Goal: Task Accomplishment & Management: Use online tool/utility

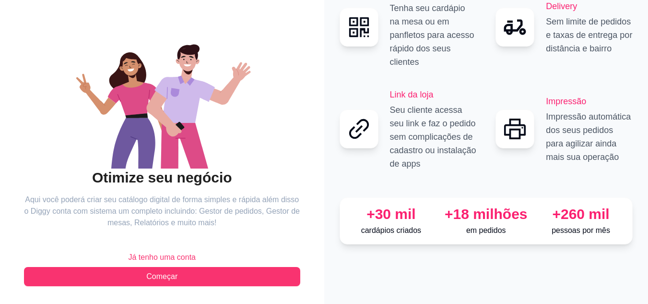
scroll to position [61, 0]
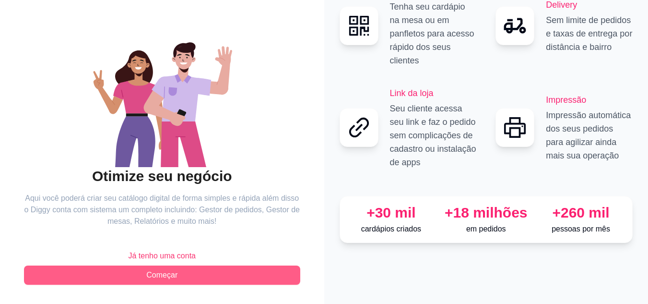
click at [188, 270] on button "Começar" at bounding box center [162, 274] width 276 height 19
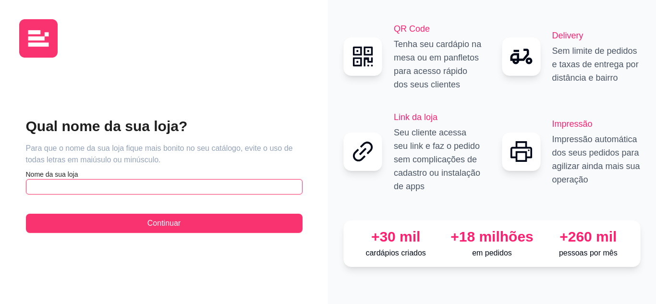
click at [165, 184] on input "text" at bounding box center [164, 186] width 276 height 15
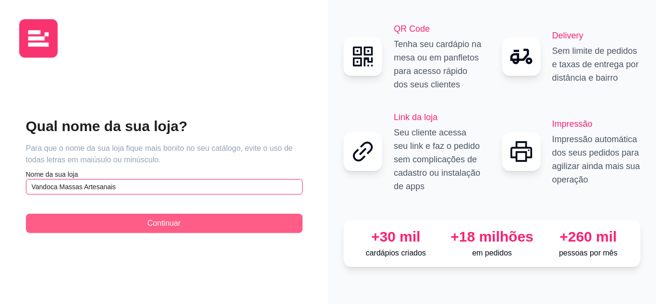
type input "Vandoca Massas Artesanais"
click at [168, 221] on span "Continuar" at bounding box center [163, 223] width 33 height 12
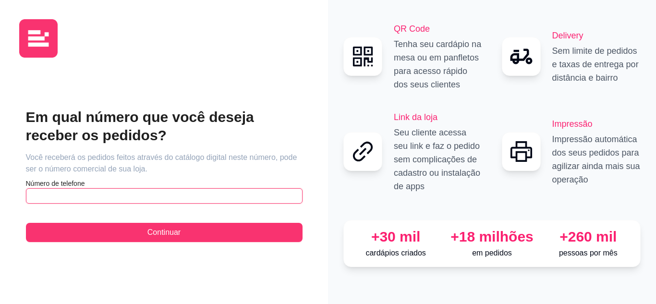
click at [189, 200] on input "text" at bounding box center [164, 195] width 276 height 15
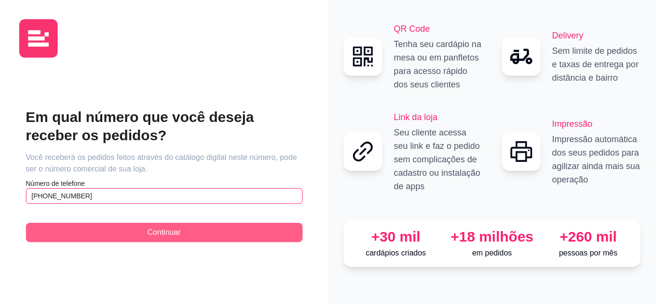
type input "[PHONE_NUMBER]"
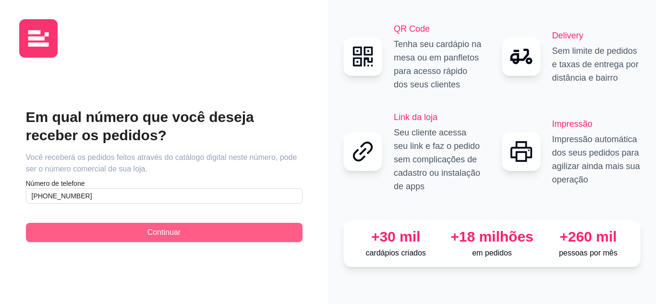
click at [206, 230] on button "Continuar" at bounding box center [164, 232] width 276 height 19
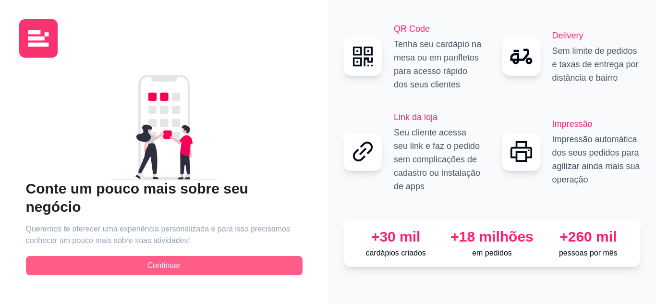
click at [209, 256] on button "Continuar" at bounding box center [164, 265] width 276 height 19
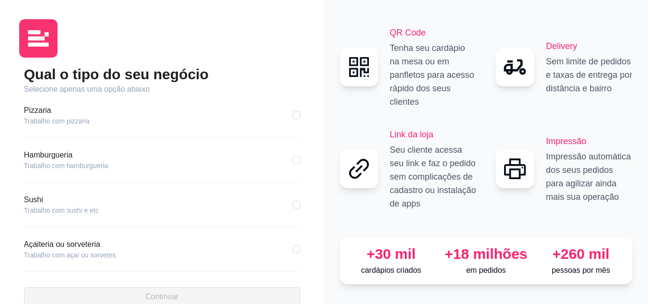
click at [84, 122] on article "Trabalho com pizzaria" at bounding box center [57, 121] width 66 height 10
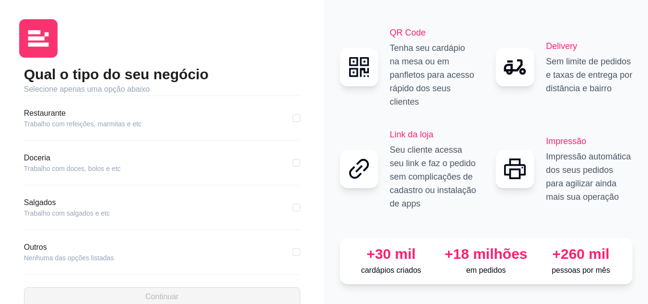
scroll to position [184, 0]
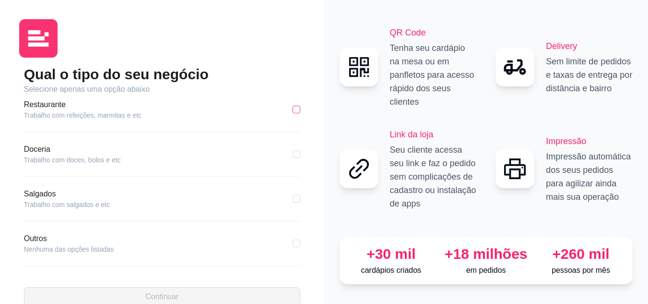
click at [293, 113] on input "checkbox" at bounding box center [297, 110] width 8 height 8
checkbox input "true"
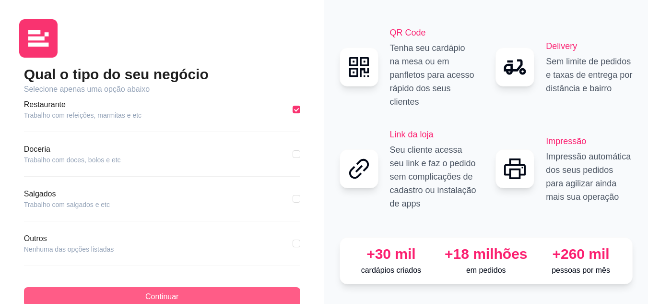
click at [216, 292] on button "Continuar" at bounding box center [162, 296] width 276 height 19
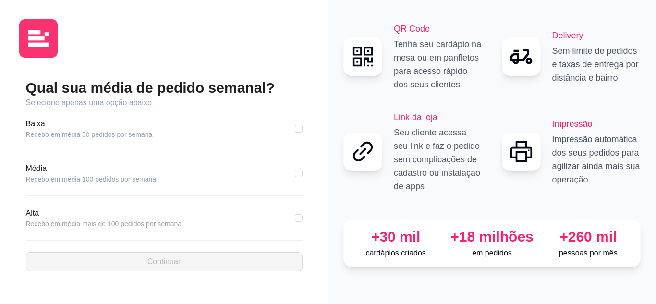
click at [0, 104] on div "Qual sua média de pedido semanal? Selecione apenas uma opção abaixo [GEOGRAPHIC…" at bounding box center [164, 152] width 328 height 304
drag, startPoint x: 0, startPoint y: 85, endPoint x: 8, endPoint y: 89, distance: 9.0
click at [0, 85] on div "Qual sua média de pedido semanal? Selecione apenas uma opção abaixo [GEOGRAPHIC…" at bounding box center [164, 152] width 328 height 304
click at [63, 132] on article "Recebo em média 50 pedidos por semana" at bounding box center [89, 135] width 127 height 10
click at [300, 128] on input "checkbox" at bounding box center [299, 129] width 8 height 8
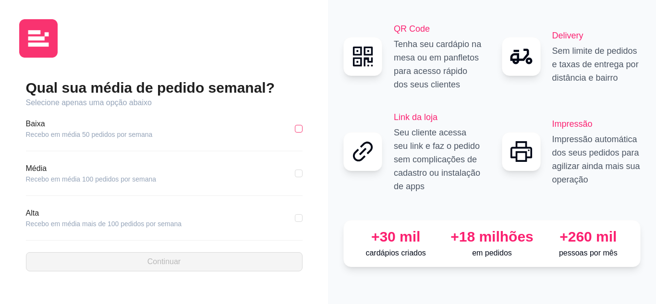
checkbox input "true"
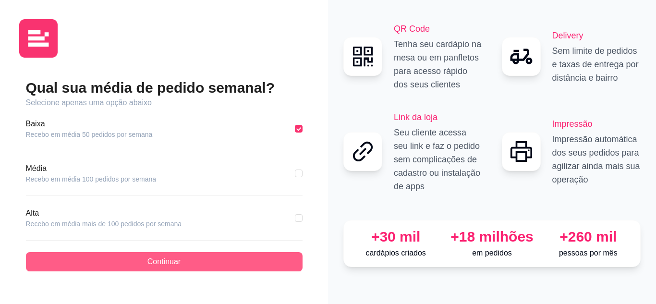
click at [172, 259] on span "Continuar" at bounding box center [163, 262] width 33 height 12
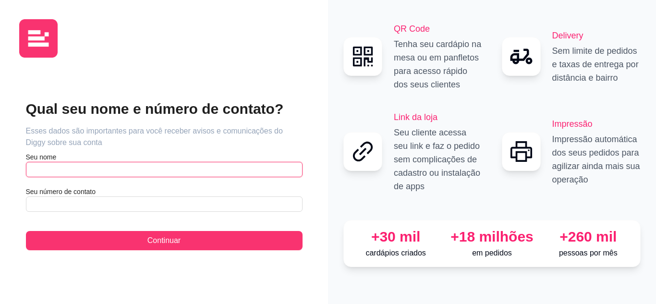
click at [64, 172] on input "text" at bounding box center [164, 169] width 276 height 15
type input "Cauê Eduardo"
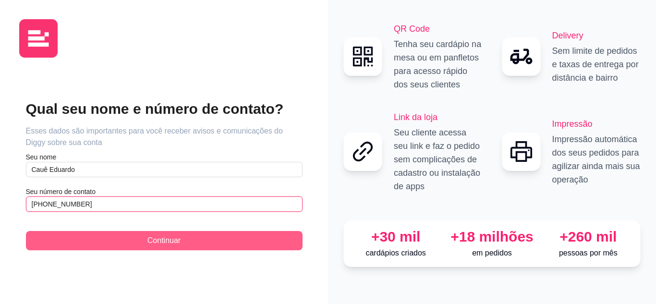
type input "[PHONE_NUMBER]"
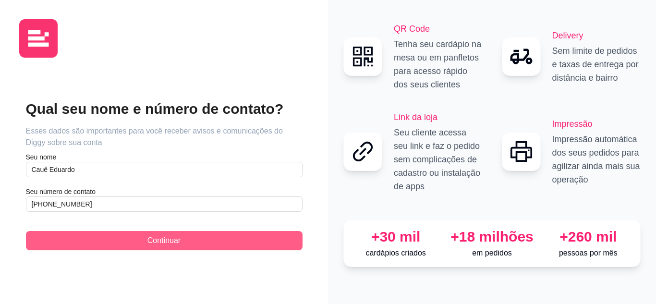
click at [146, 244] on button "Continuar" at bounding box center [164, 240] width 276 height 19
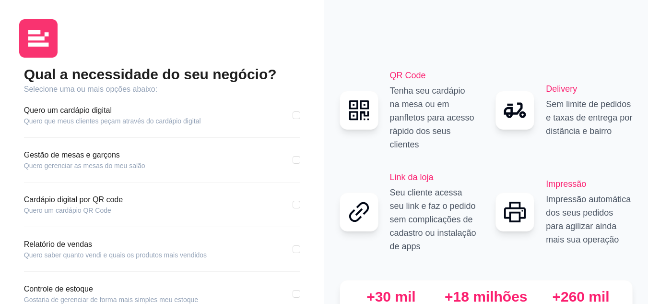
click at [301, 117] on div "Qual a necessidade do seu negócio? Selecione uma ou mais opções abaixo: Quero u…" at bounding box center [162, 228] width 286 height 326
click at [287, 119] on div "Quero um cardápio digital Quero que meus clientes peçam através do cardápio dig…" at bounding box center [162, 115] width 276 height 21
click at [296, 157] on input "checkbox" at bounding box center [297, 160] width 8 height 8
checkbox input "true"
click at [299, 116] on input "checkbox" at bounding box center [297, 115] width 8 height 8
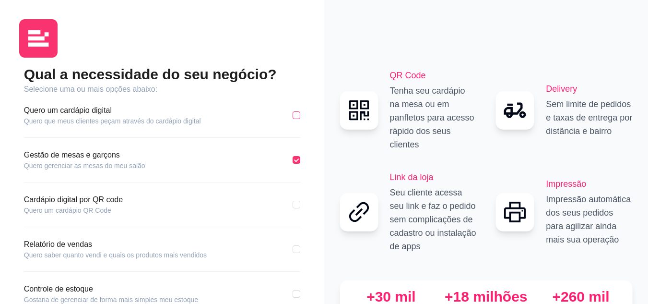
checkbox input "true"
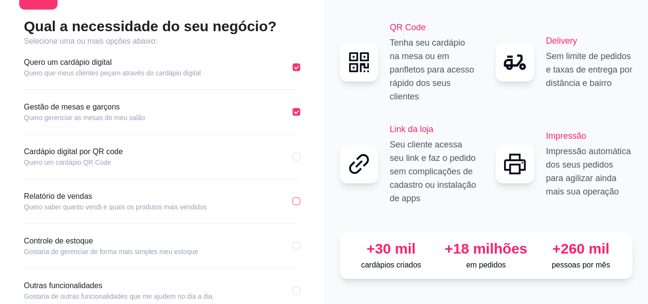
click at [293, 202] on input "checkbox" at bounding box center [297, 201] width 8 height 8
checkbox input "true"
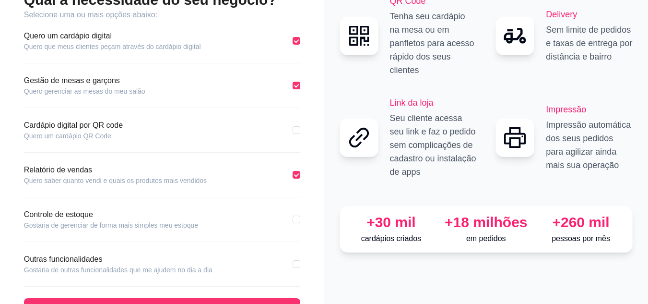
scroll to position [96, 0]
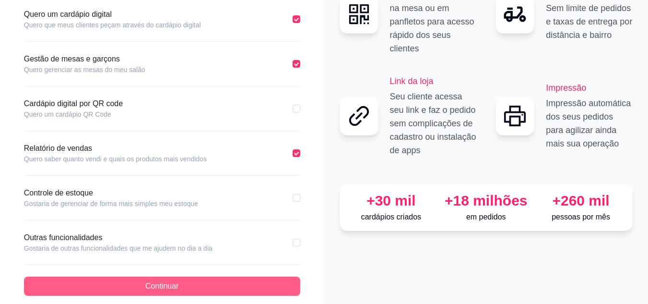
click at [224, 282] on button "Continuar" at bounding box center [162, 285] width 276 height 19
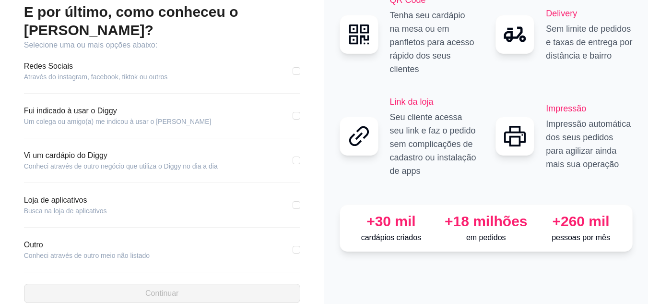
scroll to position [14, 0]
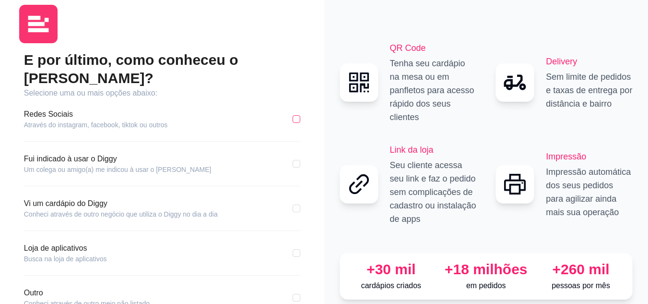
click at [293, 115] on input "checkbox" at bounding box center [297, 119] width 8 height 8
checkbox input "true"
drag, startPoint x: 293, startPoint y: 130, endPoint x: 294, endPoint y: 142, distance: 11.5
click at [294, 133] on div "E por último, como conheceu o [PERSON_NAME]? Selecione uma ou mais opções abaix…" at bounding box center [162, 201] width 276 height 300
click at [294, 160] on input "checkbox" at bounding box center [297, 164] width 8 height 8
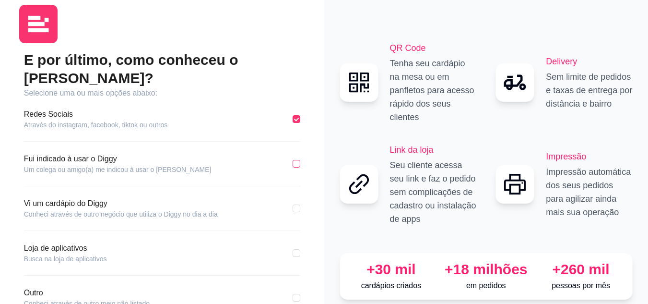
checkbox input "true"
click at [293, 115] on input "checkbox" at bounding box center [297, 119] width 8 height 8
checkbox input "true"
click at [296, 160] on input "checkbox" at bounding box center [297, 164] width 8 height 8
checkbox input "true"
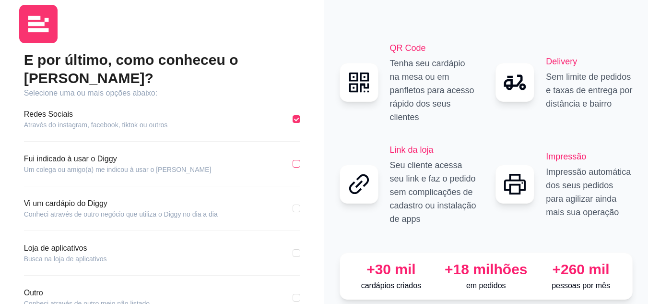
checkbox input "false"
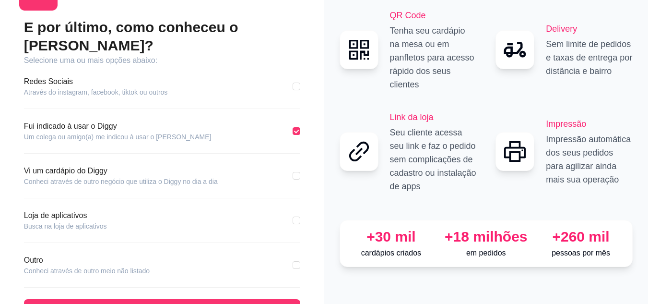
scroll to position [62, 0]
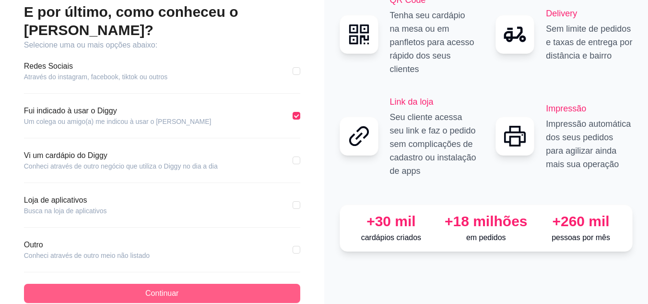
click at [247, 284] on button "Continuar" at bounding box center [162, 293] width 276 height 19
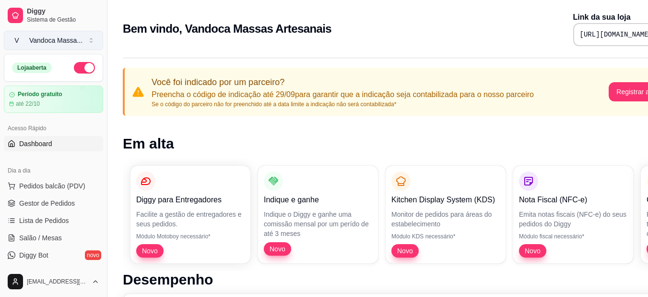
click at [75, 39] on div "Vandoca Massa ..." at bounding box center [55, 41] width 53 height 10
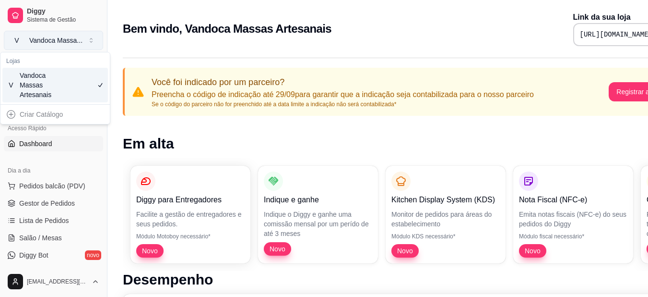
click at [75, 39] on div "Vandoca Massa ..." at bounding box center [55, 41] width 53 height 10
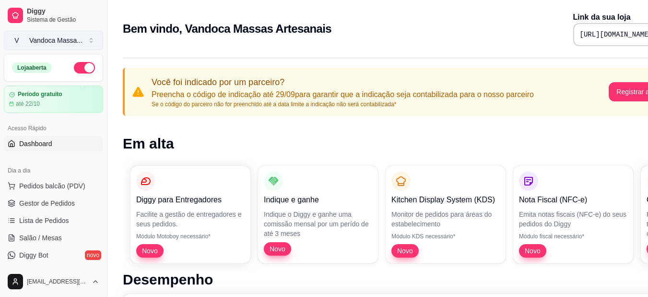
click at [74, 39] on div "Vandoca Massa ..." at bounding box center [55, 41] width 53 height 10
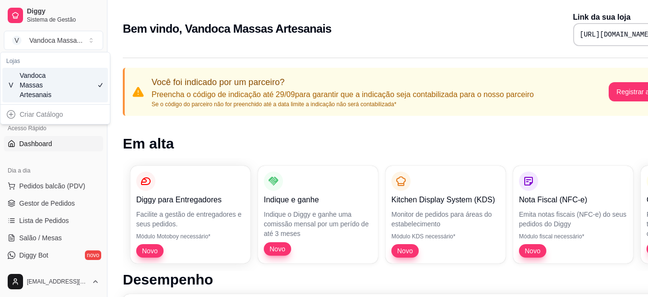
click at [11, 115] on div "Criar Catálogo" at bounding box center [55, 114] width 106 height 15
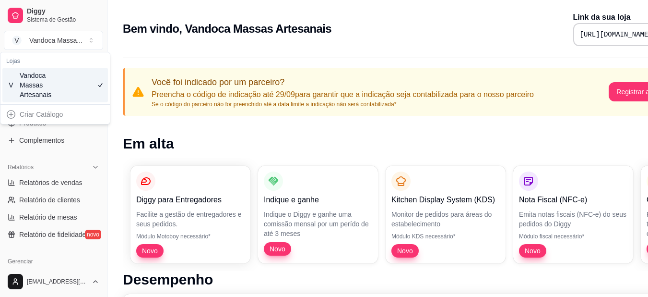
scroll to position [192, 0]
click at [230, 146] on h1 "Em alta" at bounding box center [401, 143] width 556 height 17
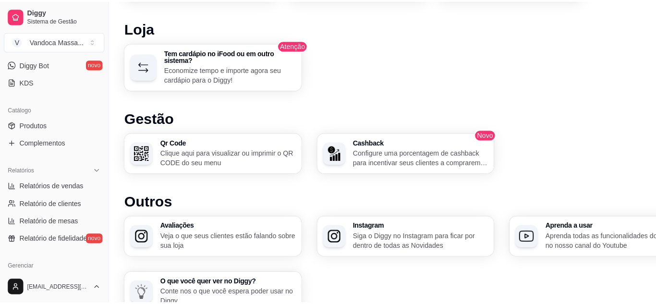
scroll to position [575, 0]
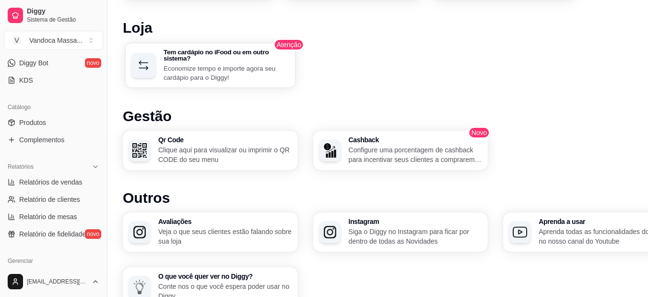
click at [238, 60] on h3 "Tem cardápio no iFood ou em outro sistema?" at bounding box center [227, 54] width 126 height 13
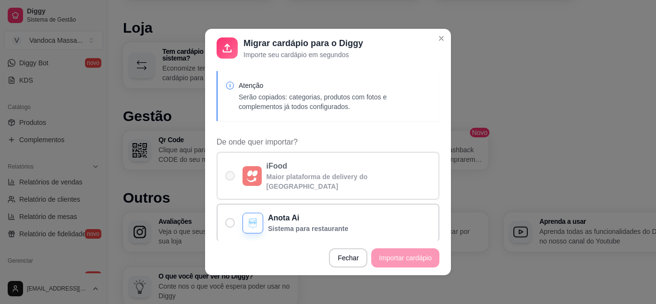
click at [242, 167] on div "De onde quer importar?" at bounding box center [251, 176] width 19 height 20
click at [231, 178] on input "iFood Maior plataforma de delivery do [GEOGRAPHIC_DATA]" at bounding box center [228, 181] width 6 height 6
radio input "true"
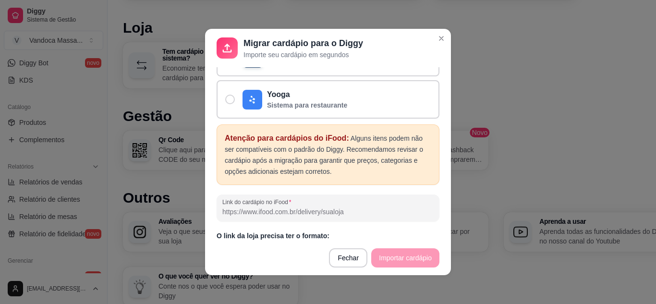
scroll to position [214, 0]
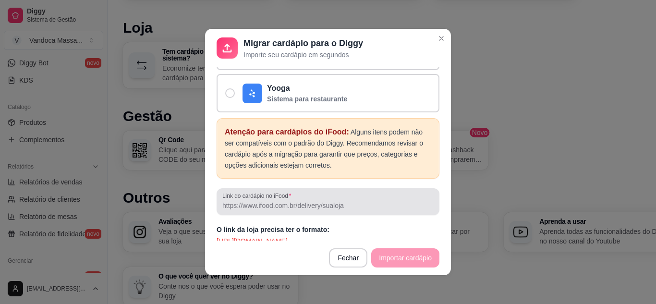
click at [276, 201] on input "Link do cardápio no iFood" at bounding box center [327, 206] width 211 height 10
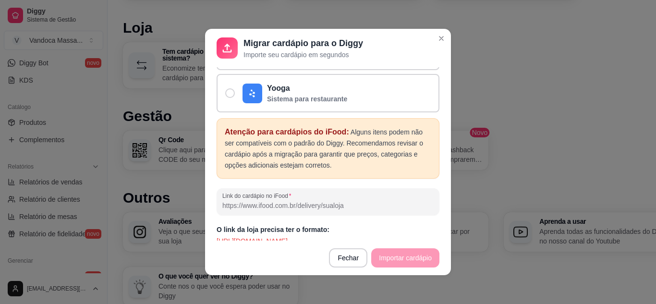
paste input "[URL][DOMAIN_NAME]"
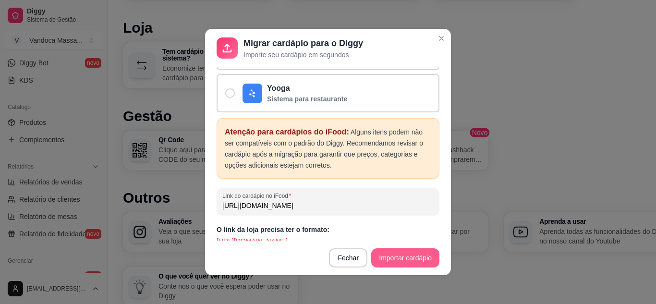
type input "[URL][DOMAIN_NAME]"
click at [416, 252] on button "Importar cardápio" at bounding box center [405, 258] width 66 height 19
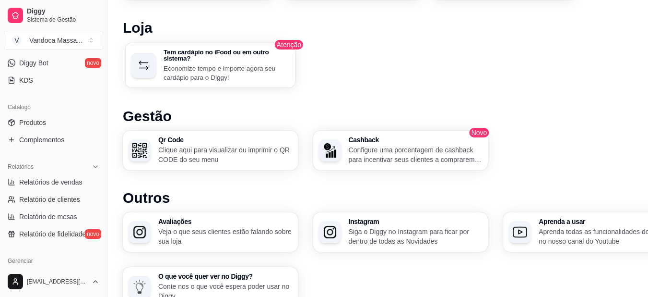
click at [258, 65] on p "Economize tempo e importe agora seu cardápio para o Diggy!" at bounding box center [227, 72] width 126 height 19
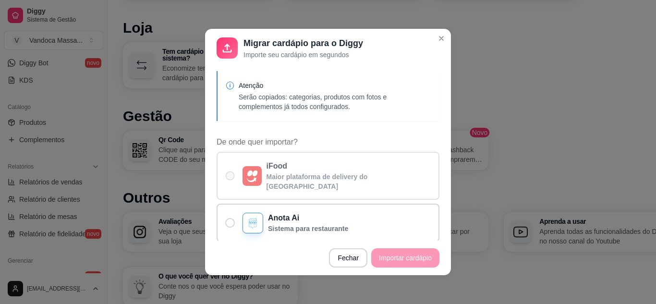
click at [302, 171] on p "iFood" at bounding box center [348, 166] width 165 height 12
click at [231, 178] on input "iFood Maior plataforma de delivery do [GEOGRAPHIC_DATA]" at bounding box center [228, 181] width 6 height 6
radio input "true"
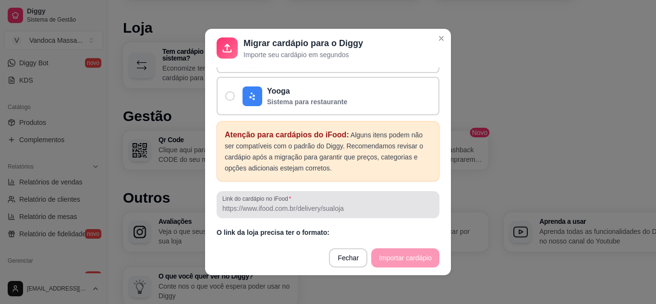
scroll to position [214, 0]
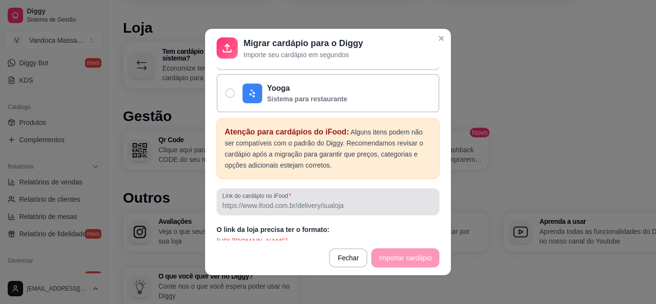
click at [317, 201] on div at bounding box center [327, 201] width 211 height 19
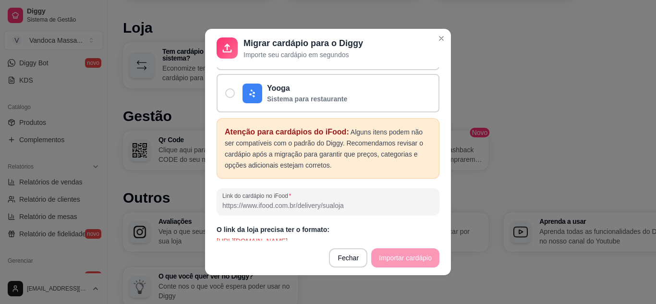
click at [375, 201] on input "Link do cardápio no iFood" at bounding box center [327, 206] width 211 height 10
paste input "[URL][DOMAIN_NAME]"
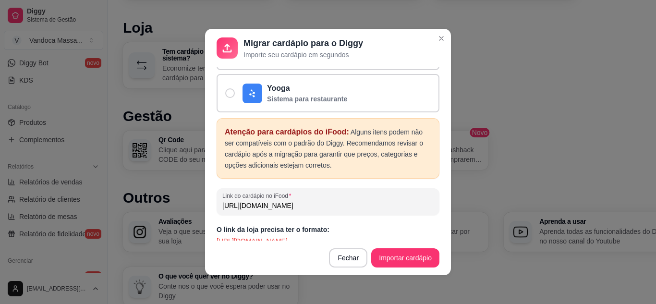
scroll to position [2, 0]
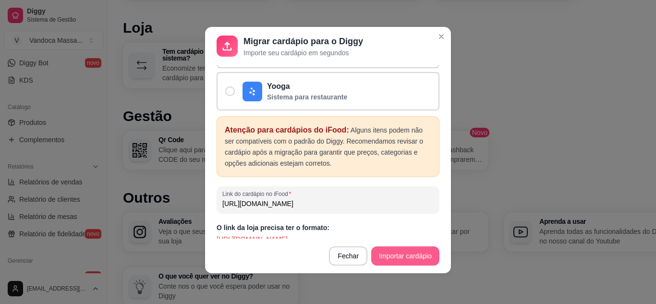
type input "[URL][DOMAIN_NAME]"
click at [391, 252] on button "Importar cardápio" at bounding box center [405, 255] width 68 height 19
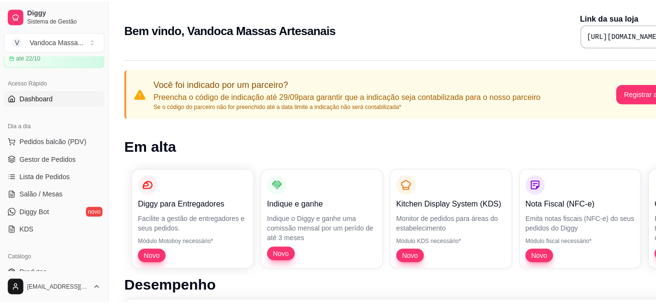
scroll to position [48, 0]
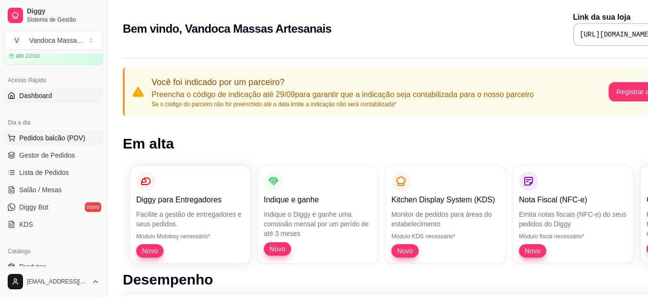
click at [46, 137] on span "Pedidos balcão (PDV)" at bounding box center [52, 138] width 66 height 10
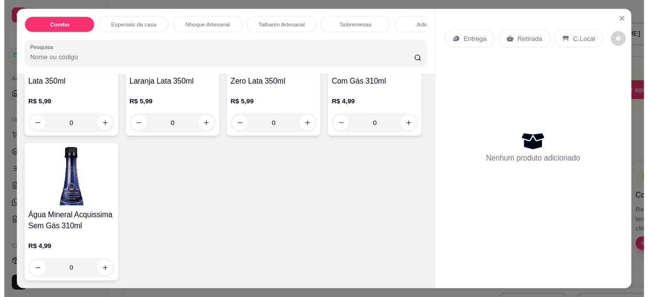
scroll to position [1585, 0]
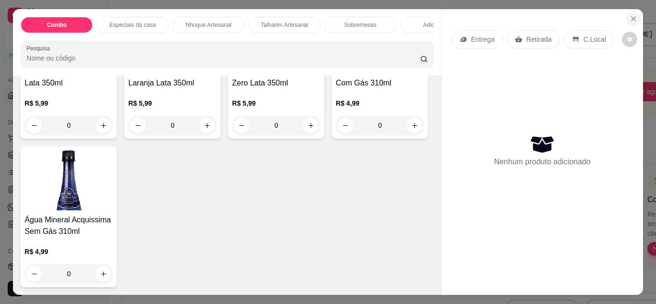
click at [631, 17] on icon "Close" at bounding box center [633, 19] width 4 height 4
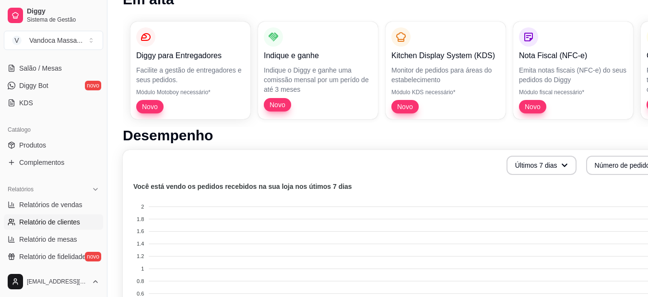
scroll to position [192, 0]
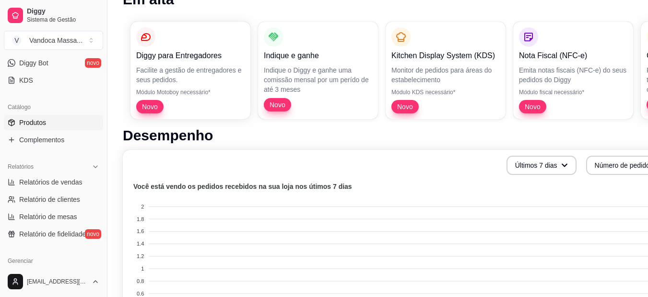
click at [38, 123] on span "Produtos" at bounding box center [32, 123] width 27 height 10
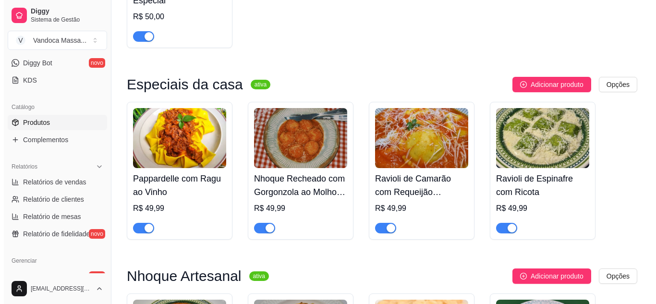
scroll to position [240, 0]
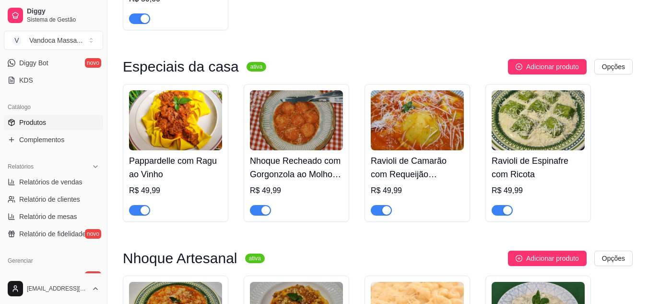
click at [200, 146] on img at bounding box center [175, 120] width 93 height 60
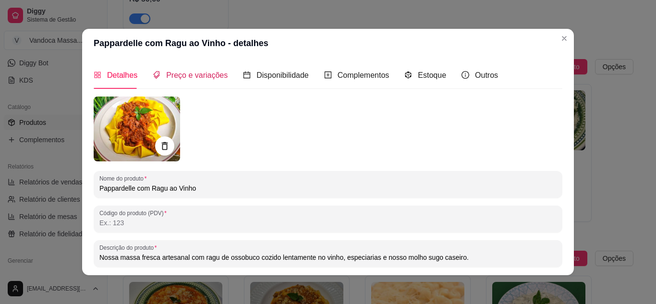
click at [181, 75] on span "Preço e variações" at bounding box center [196, 75] width 61 height 8
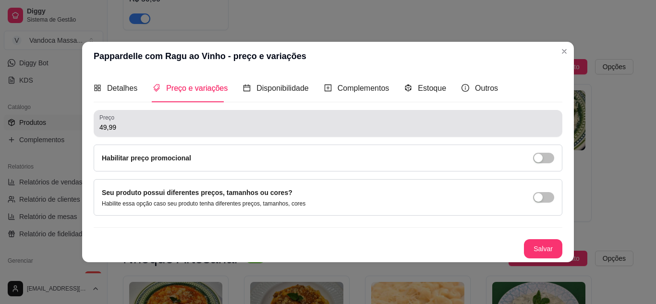
click at [141, 131] on input "49,99" at bounding box center [327, 127] width 457 height 10
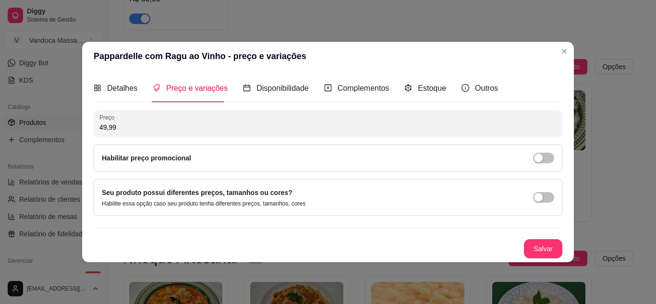
click at [141, 131] on input "49,99" at bounding box center [327, 127] width 457 height 10
type input "50,00"
click at [252, 83] on div "Disponibilidade" at bounding box center [276, 88] width 66 height 12
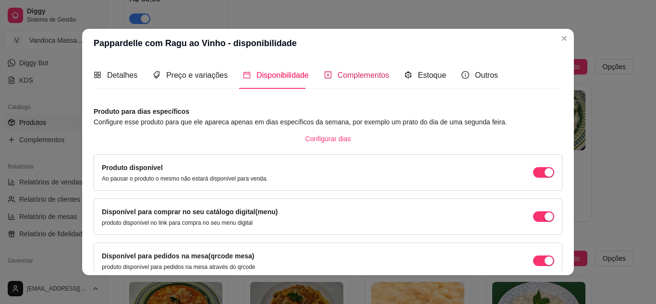
click at [338, 75] on span "Complementos" at bounding box center [363, 75] width 52 height 8
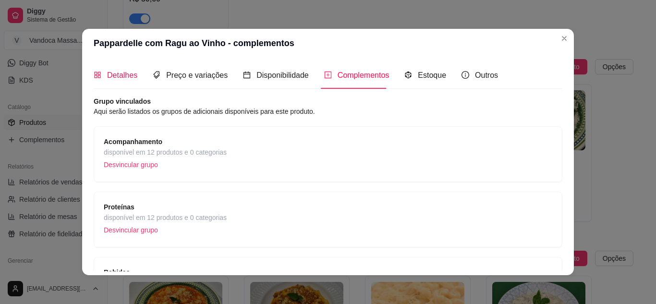
click at [112, 75] on span "Detalhes" at bounding box center [122, 75] width 30 height 8
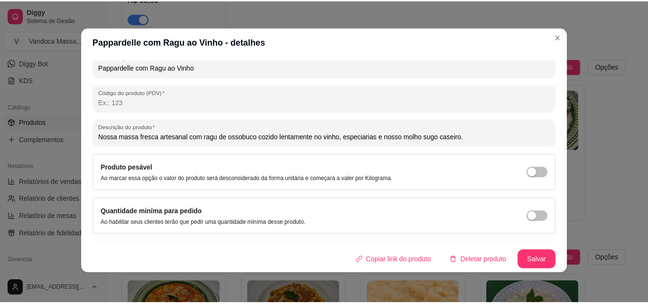
scroll to position [2, 0]
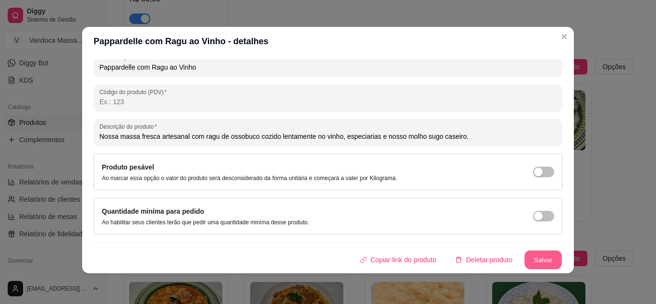
click at [534, 258] on button "Salvar" at bounding box center [542, 260] width 37 height 19
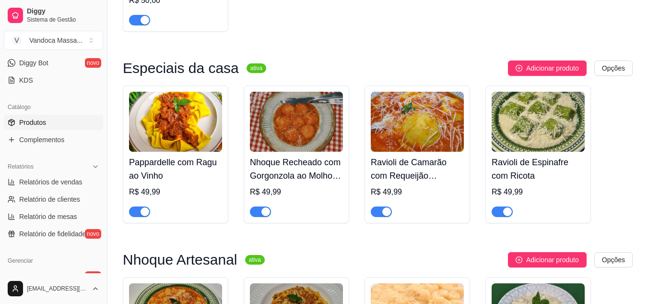
scroll to position [192, 0]
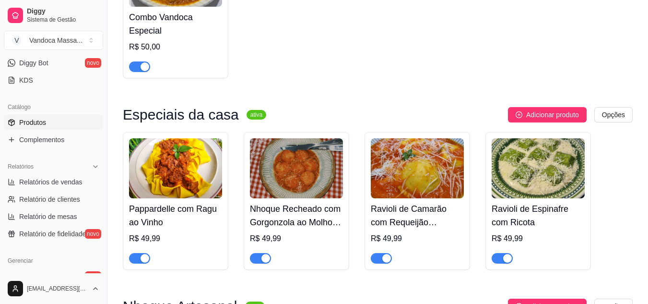
click at [318, 203] on h4 "Nhoque Recheado com Gorgonzola ao Molho Sugo" at bounding box center [296, 215] width 93 height 27
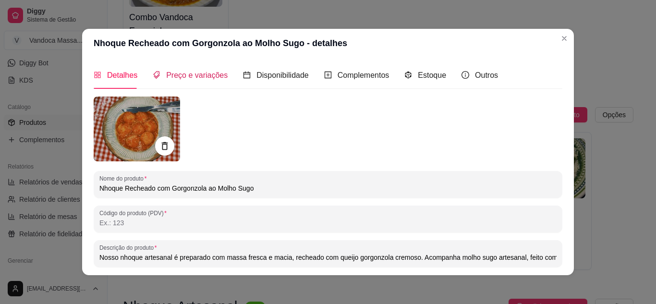
click at [194, 79] on span "Preço e variações" at bounding box center [196, 75] width 61 height 8
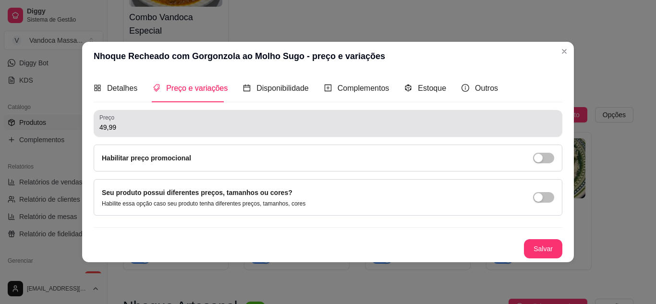
drag, startPoint x: 149, startPoint y: 121, endPoint x: 48, endPoint y: 122, distance: 100.8
click at [48, 122] on div "Nhoque Recheado com Gorgonzola ao Molho Sugo - preço e variações Detalhes Preço…" at bounding box center [328, 152] width 656 height 304
click at [149, 121] on div "49,99" at bounding box center [327, 123] width 457 height 19
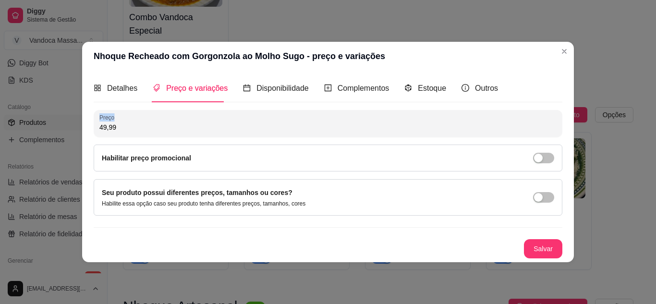
click at [149, 121] on div "49,99" at bounding box center [327, 123] width 457 height 19
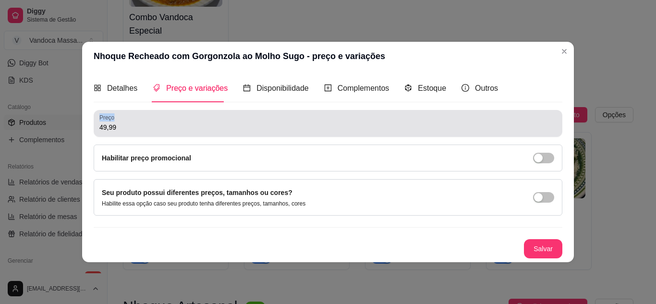
click at [149, 121] on div "49,99" at bounding box center [327, 123] width 457 height 19
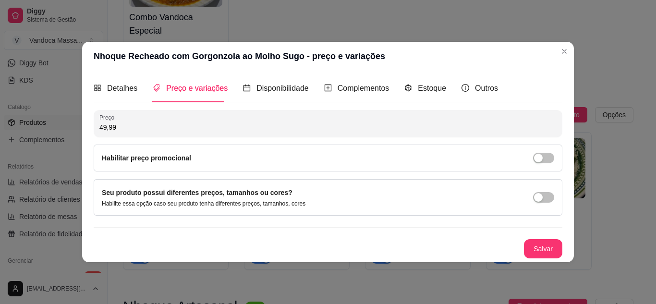
drag, startPoint x: 153, startPoint y: 125, endPoint x: 85, endPoint y: 131, distance: 67.9
click at [85, 131] on div "Detalhes Preço e variações Disponibilidade Complementos Estoque Outros Nome do …" at bounding box center [328, 166] width 492 height 191
click at [541, 249] on button "Salvar" at bounding box center [543, 248] width 38 height 19
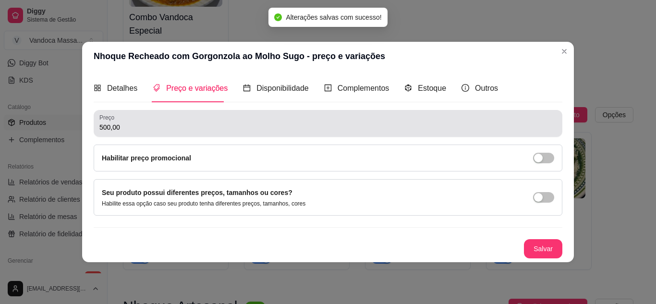
click at [135, 124] on input "500,00" at bounding box center [327, 127] width 457 height 10
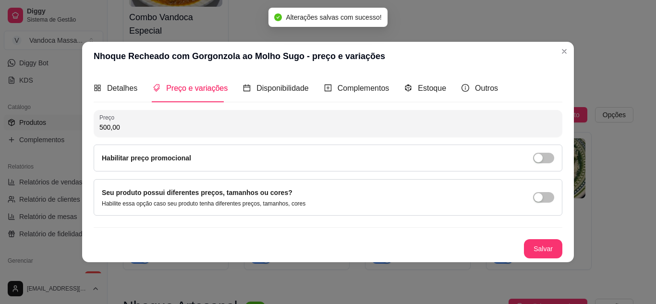
click at [217, 124] on input "500,00" at bounding box center [327, 127] width 457 height 10
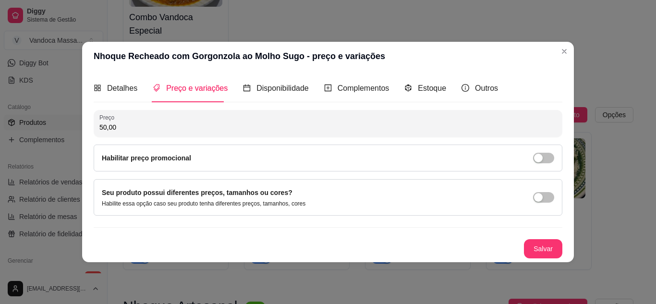
type input "50,00"
click at [533, 249] on button "Salvar" at bounding box center [543, 248] width 38 height 19
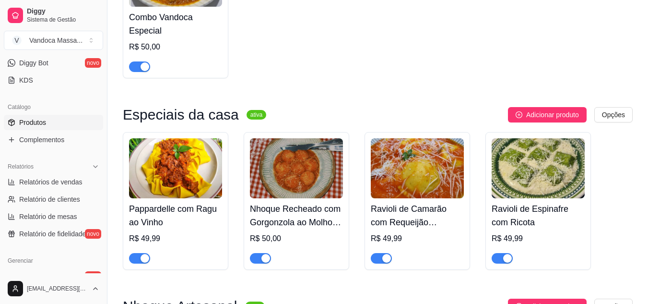
click at [431, 189] on img at bounding box center [417, 168] width 93 height 60
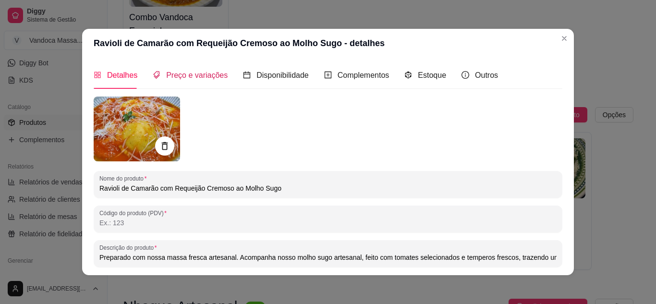
click at [200, 72] on span "Preço e variações" at bounding box center [196, 75] width 61 height 8
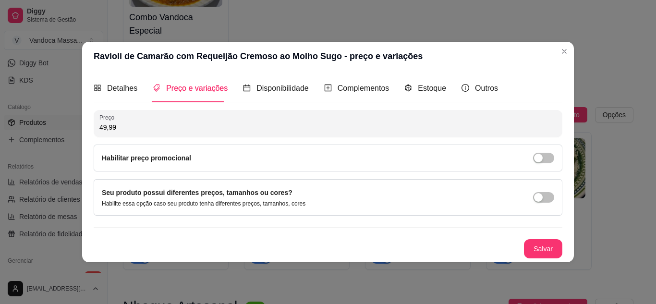
click at [138, 122] on input "49,99" at bounding box center [327, 127] width 457 height 10
type input "50,00"
click at [531, 243] on button "Salvar" at bounding box center [542, 248] width 37 height 19
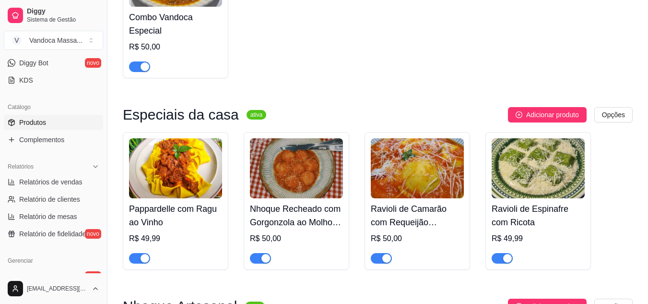
click at [186, 202] on div "Pappardelle com Ragu ao Vinho R$ 49,99" at bounding box center [175, 230] width 93 height 65
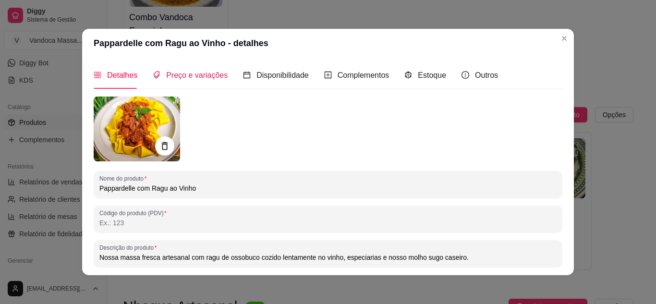
click at [187, 76] on span "Preço e variações" at bounding box center [196, 75] width 61 height 8
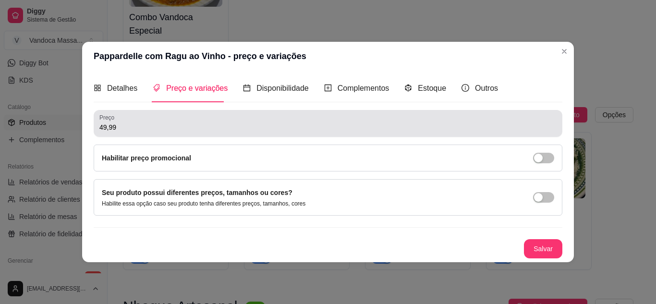
click at [135, 129] on input "49,99" at bounding box center [327, 127] width 457 height 10
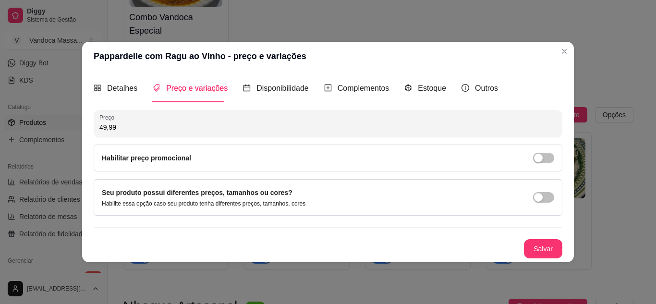
click at [135, 129] on input "49,99" at bounding box center [327, 127] width 457 height 10
type input "50,00"
click at [540, 252] on button "Salvar" at bounding box center [543, 248] width 38 height 19
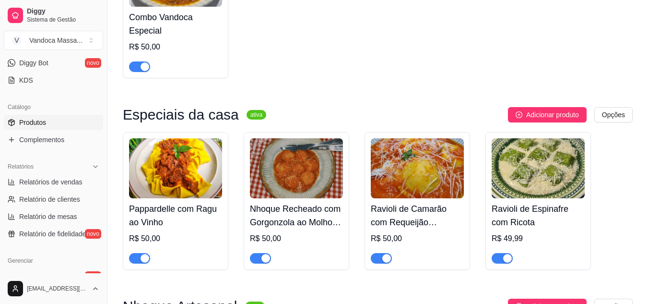
click at [532, 171] on img at bounding box center [538, 168] width 93 height 60
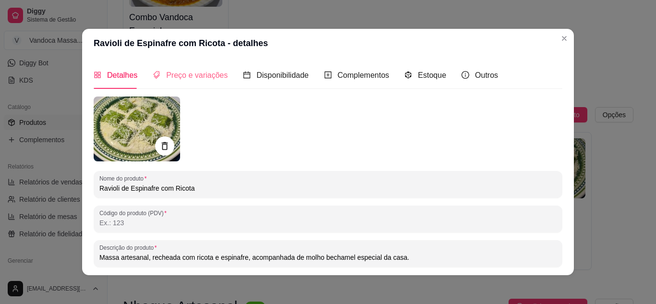
click at [180, 66] on div "Preço e variações" at bounding box center [190, 74] width 75 height 27
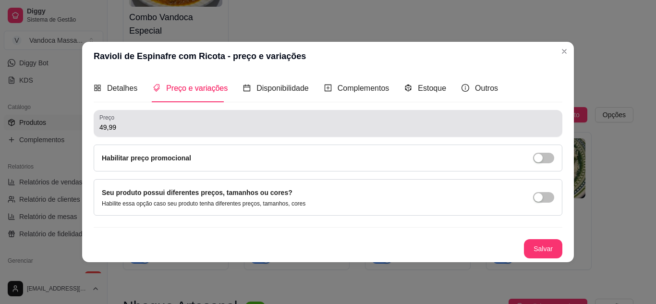
click at [135, 120] on div "49,99" at bounding box center [327, 123] width 457 height 19
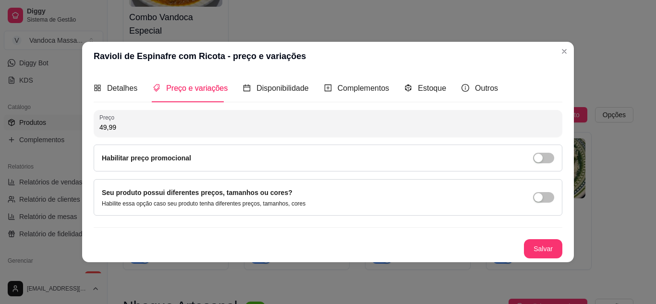
click at [134, 124] on input "49,99" at bounding box center [327, 127] width 457 height 10
click at [134, 125] on input "49,99" at bounding box center [327, 127] width 457 height 10
type input "50,00"
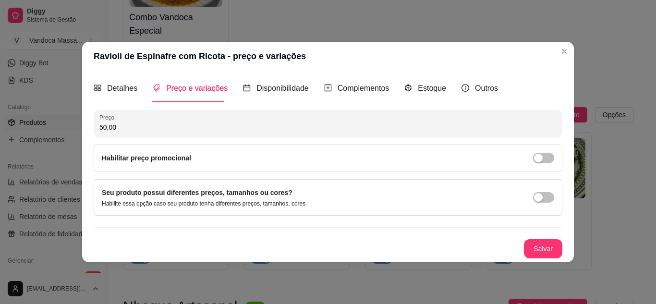
click at [542, 252] on button "Salvar" at bounding box center [543, 248] width 38 height 19
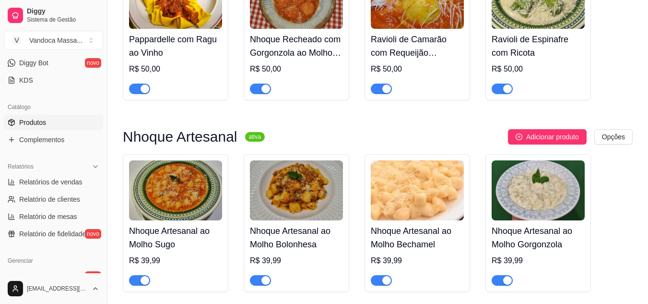
scroll to position [384, 0]
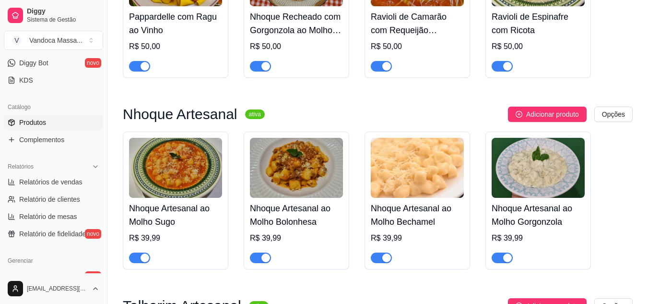
click at [148, 237] on div "R$ 39,99" at bounding box center [175, 238] width 93 height 12
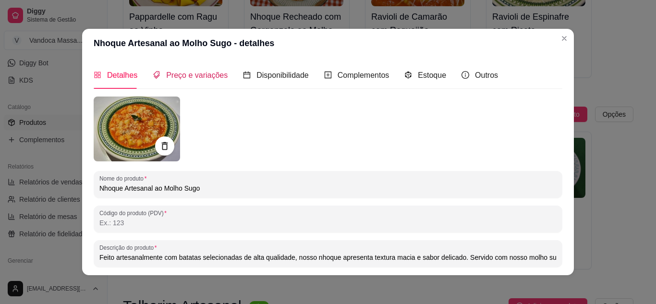
click at [176, 75] on span "Preço e variações" at bounding box center [196, 75] width 61 height 8
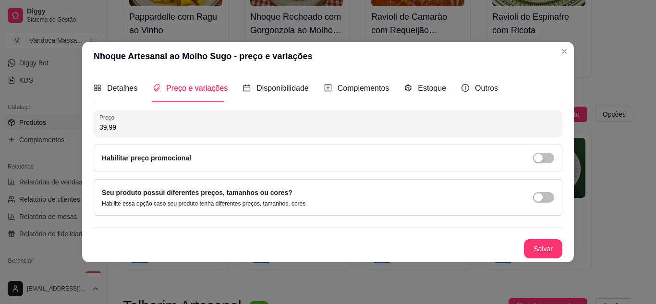
drag, startPoint x: 141, startPoint y: 127, endPoint x: 64, endPoint y: 127, distance: 76.8
click at [64, 127] on div "Nhoque Artesanal ao Molho Sugo - preço e variações Detalhes Preço e variações D…" at bounding box center [328, 152] width 656 height 304
type input "40,00"
click at [555, 253] on button "Salvar" at bounding box center [542, 248] width 37 height 19
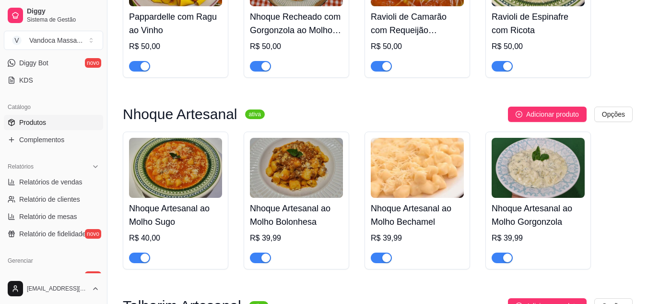
click at [267, 241] on div "R$ 39,99" at bounding box center [296, 238] width 93 height 12
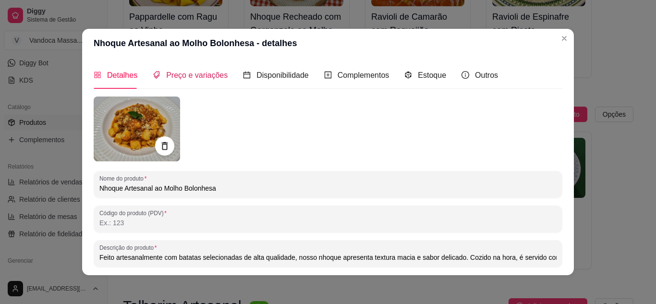
click at [173, 76] on span "Preço e variações" at bounding box center [196, 75] width 61 height 8
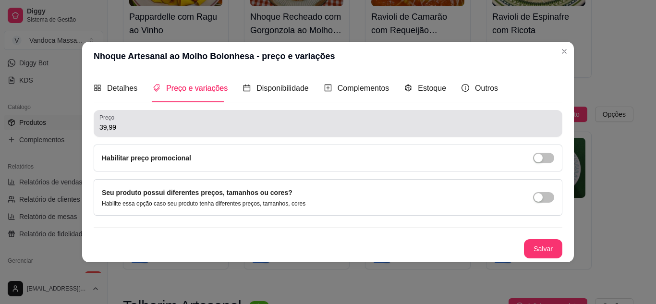
click at [144, 120] on div "39,99" at bounding box center [327, 123] width 457 height 19
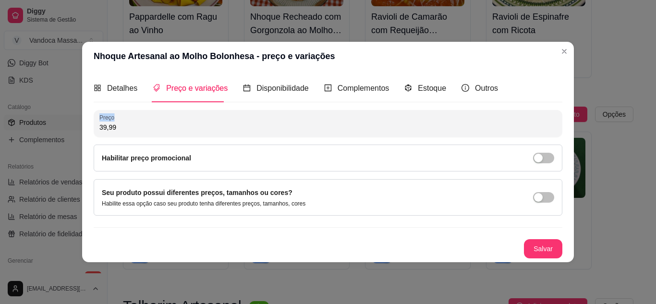
click at [144, 120] on div "39,99" at bounding box center [327, 123] width 457 height 19
click at [148, 128] on input "39,99" at bounding box center [327, 127] width 457 height 10
type input "40,00"
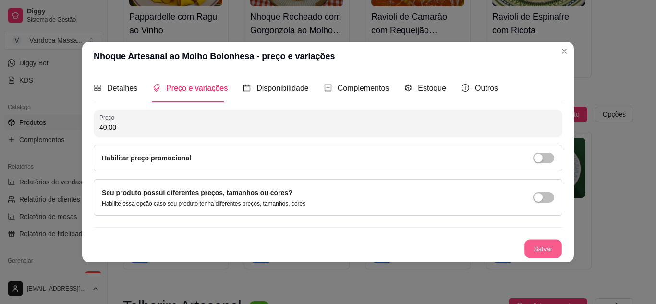
click at [532, 250] on button "Salvar" at bounding box center [542, 248] width 37 height 19
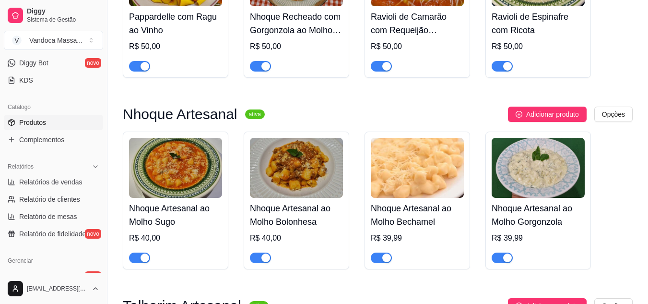
click at [392, 231] on div "Nhoque Artesanal ao Molho Bechamel R$ 39,99" at bounding box center [417, 230] width 93 height 65
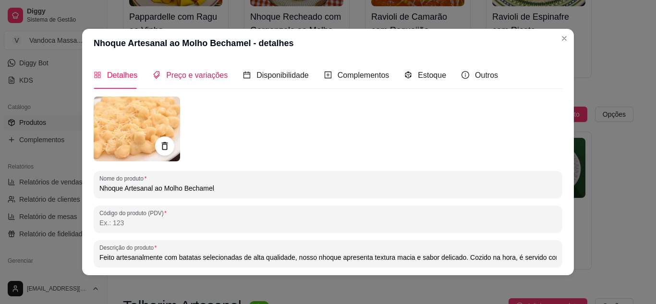
click at [179, 73] on span "Preço e variações" at bounding box center [196, 75] width 61 height 8
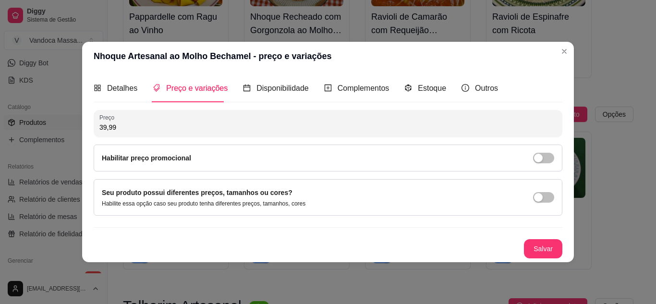
click at [149, 131] on input "39,99" at bounding box center [327, 127] width 457 height 10
click at [147, 131] on input "39,99" at bounding box center [327, 127] width 457 height 10
type input "40,00"
click at [539, 251] on button "Salvar" at bounding box center [543, 248] width 38 height 19
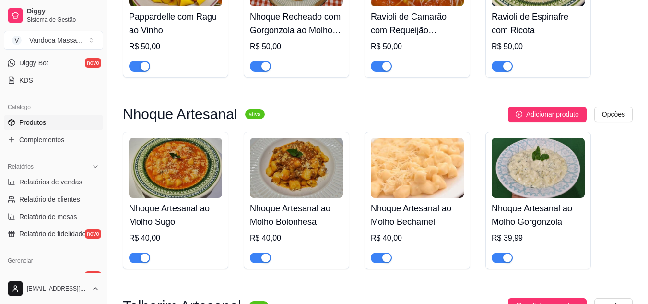
click at [545, 196] on img at bounding box center [538, 168] width 93 height 60
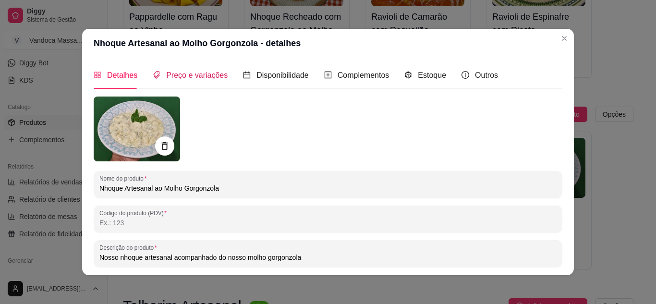
click at [189, 78] on span "Preço e variações" at bounding box center [196, 75] width 61 height 8
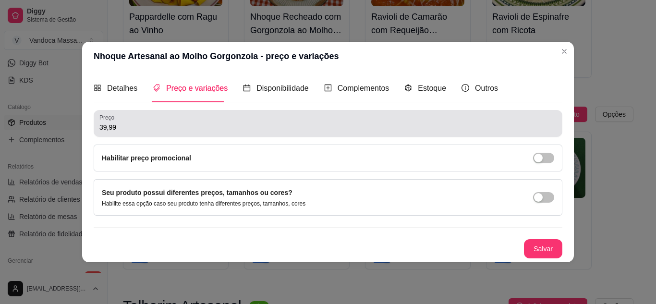
click at [158, 132] on div "Preço 39,99" at bounding box center [328, 123] width 468 height 27
click at [158, 132] on div "39,99" at bounding box center [327, 123] width 457 height 19
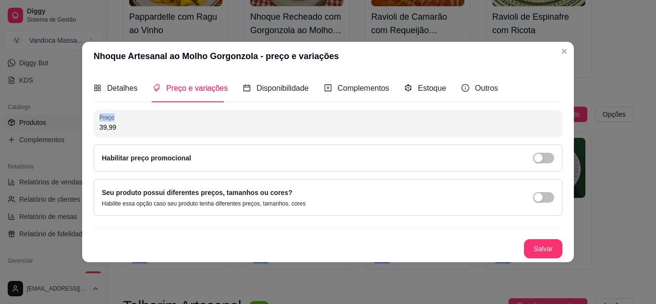
drag, startPoint x: 158, startPoint y: 132, endPoint x: 137, endPoint y: 130, distance: 21.3
click at [157, 132] on div "39,99" at bounding box center [327, 123] width 457 height 19
drag, startPoint x: 132, startPoint y: 130, endPoint x: 63, endPoint y: 128, distance: 69.1
click at [63, 128] on div "Nhoque Artesanal ao Molho Gorgonzola - preço e variações Detalhes Preço e varia…" at bounding box center [328, 152] width 656 height 304
type input "40,00"
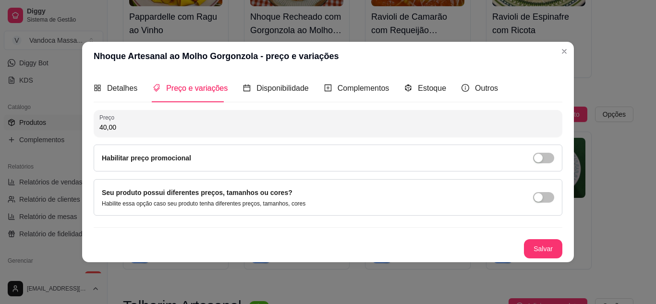
click at [564, 250] on div "Detalhes Preço e variações Disponibilidade Complementos Estoque Outros Nome do …" at bounding box center [328, 166] width 492 height 191
click at [542, 250] on button "Salvar" at bounding box center [543, 248] width 38 height 19
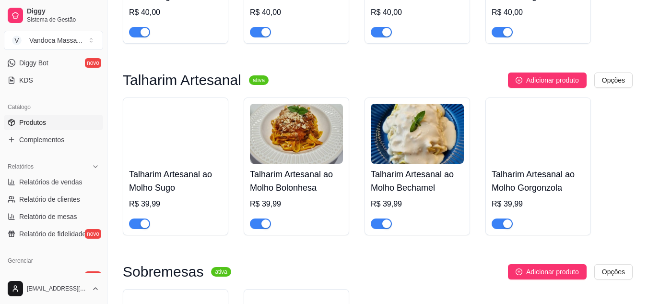
scroll to position [624, 0]
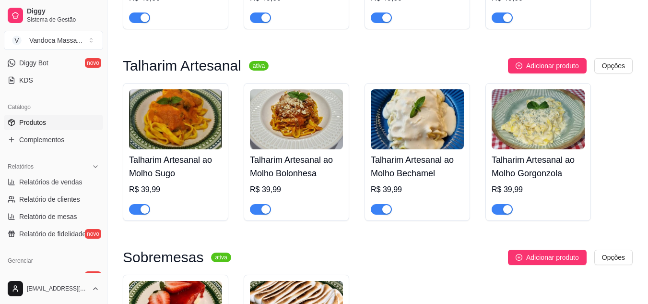
click at [147, 237] on div "Combo ativa Adicionar produto Opções Combo Vandoca Especial R$ 50,00 Especiais …" at bounding box center [378, 221] width 510 height 1475
click at [155, 188] on div "R$ 39,99" at bounding box center [175, 190] width 93 height 12
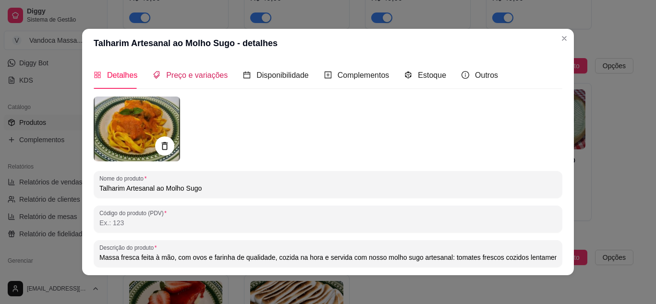
click at [189, 71] on span "Preço e variações" at bounding box center [196, 75] width 61 height 8
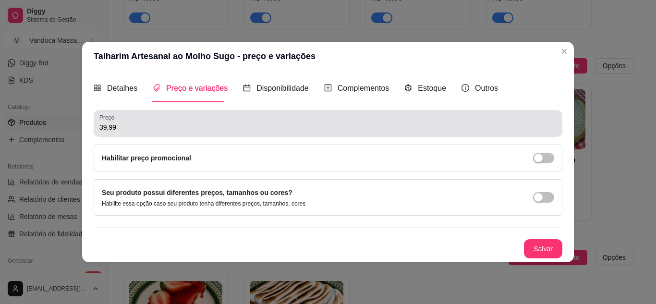
click at [141, 125] on input "39,99" at bounding box center [327, 127] width 457 height 10
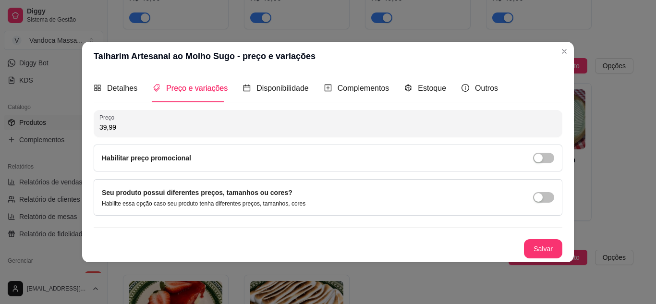
click at [141, 124] on input "39,99" at bounding box center [327, 127] width 457 height 10
click at [140, 124] on input "39,99" at bounding box center [327, 127] width 457 height 10
drag, startPoint x: 177, startPoint y: 122, endPoint x: 73, endPoint y: 124, distance: 103.2
click at [73, 124] on div "Talharim Artesanal ao Molho Sugo - preço e variações Detalhes Preço e variações…" at bounding box center [328, 152] width 656 height 304
type input "40,00"
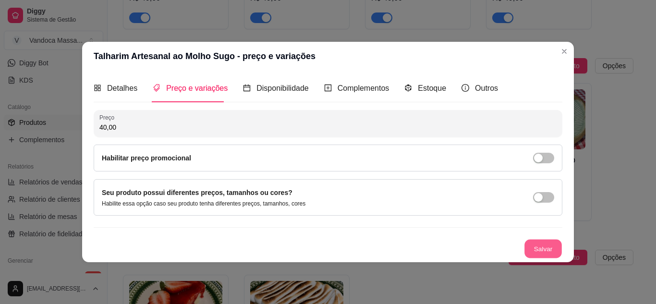
click at [542, 248] on button "Salvar" at bounding box center [542, 248] width 37 height 19
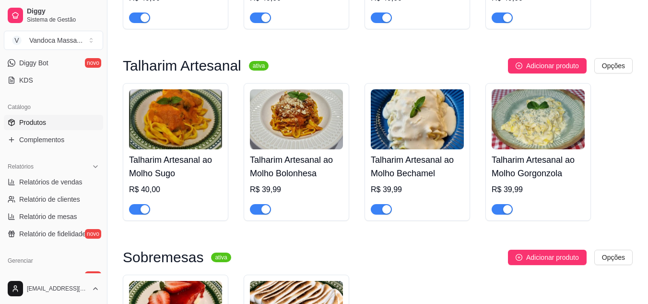
click at [267, 190] on div "R$ 39,99" at bounding box center [296, 190] width 93 height 12
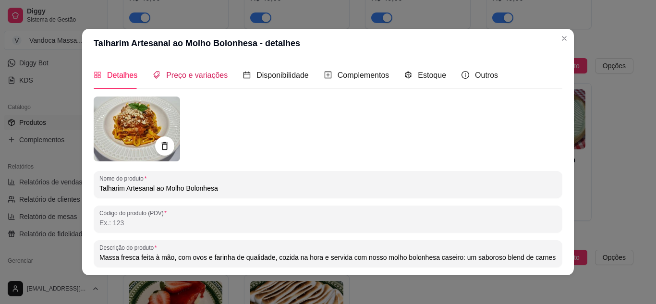
click at [182, 74] on span "Preço e variações" at bounding box center [196, 75] width 61 height 8
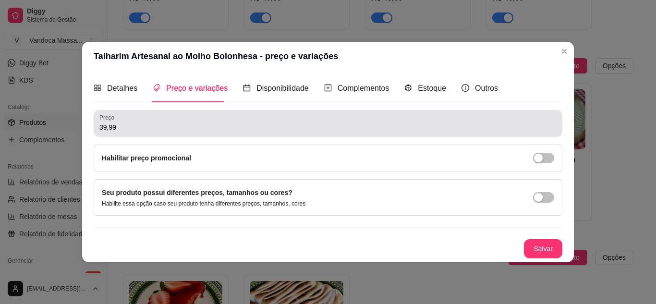
click at [179, 130] on input "39,99" at bounding box center [327, 127] width 457 height 10
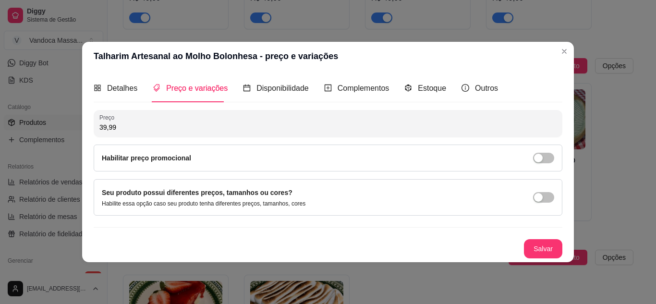
click at [179, 130] on input "39,99" at bounding box center [327, 127] width 457 height 10
type input "40,00"
click at [540, 247] on button "Salvar" at bounding box center [543, 248] width 38 height 19
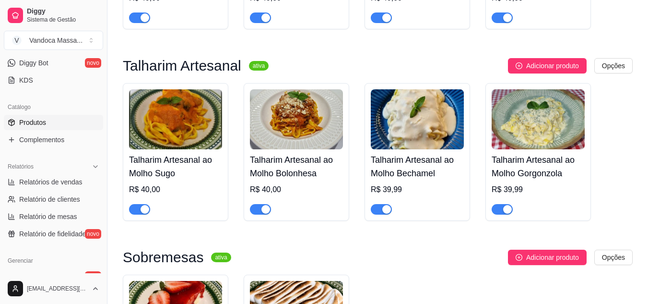
click at [395, 191] on div "R$ 39,99" at bounding box center [417, 190] width 93 height 12
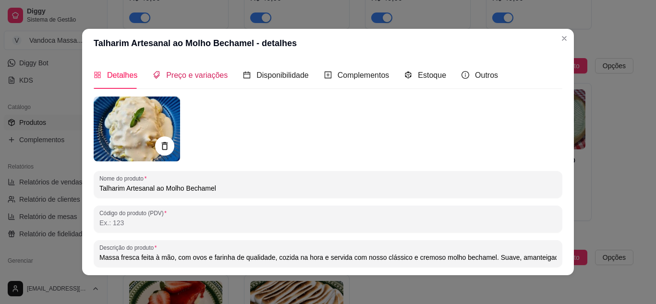
click at [176, 81] on div "Preço e variações" at bounding box center [190, 75] width 75 height 12
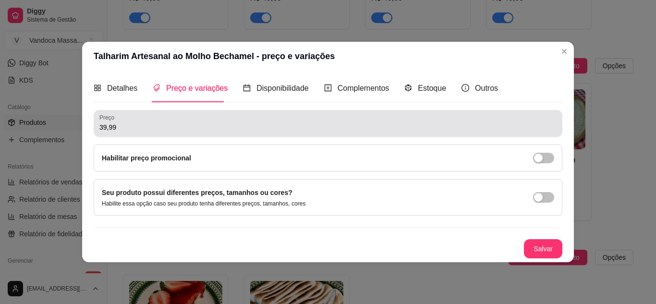
drag, startPoint x: 152, startPoint y: 132, endPoint x: 66, endPoint y: 122, distance: 86.5
click at [66, 122] on div "Talharim Artesanal ao Molho Bechamel - preço e variações Detalhes Preço e varia…" at bounding box center [328, 152] width 656 height 304
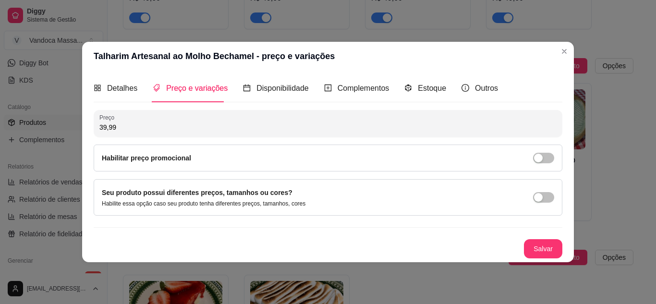
click at [157, 129] on input "39,99" at bounding box center [327, 127] width 457 height 10
type input "40,00"
click at [547, 245] on button "Salvar" at bounding box center [543, 248] width 38 height 19
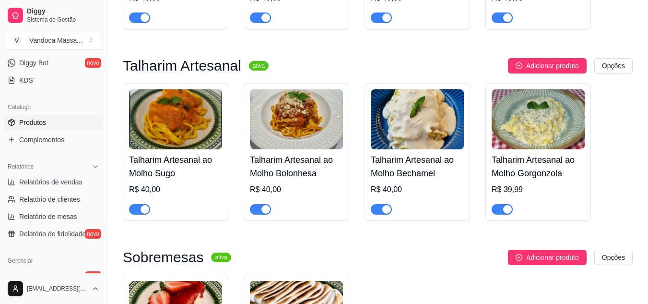
click at [515, 188] on div "R$ 39,99" at bounding box center [538, 190] width 93 height 12
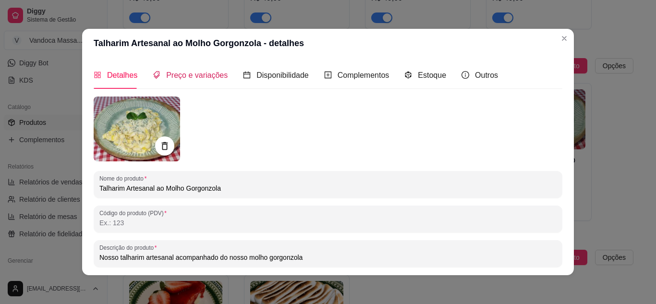
click at [179, 76] on span "Preço e variações" at bounding box center [196, 75] width 61 height 8
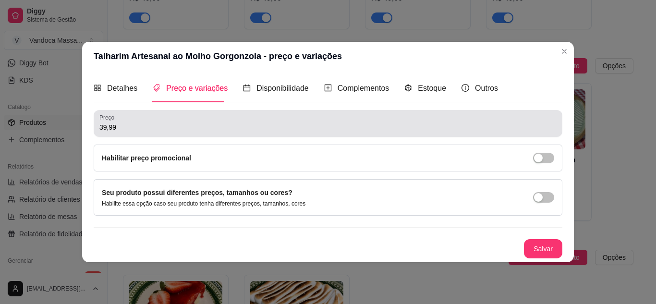
click at [175, 129] on input "39,99" at bounding box center [327, 127] width 457 height 10
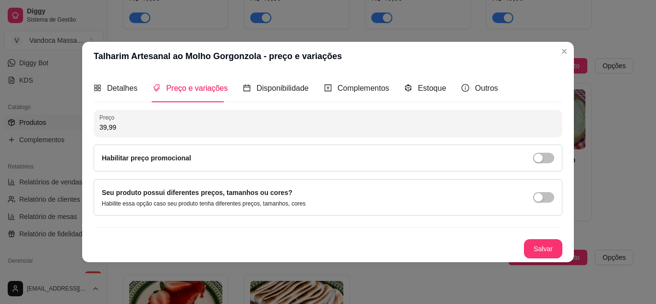
click at [175, 129] on input "39,99" at bounding box center [327, 127] width 457 height 10
type input "40,00"
click at [538, 240] on button "Salvar" at bounding box center [543, 248] width 38 height 19
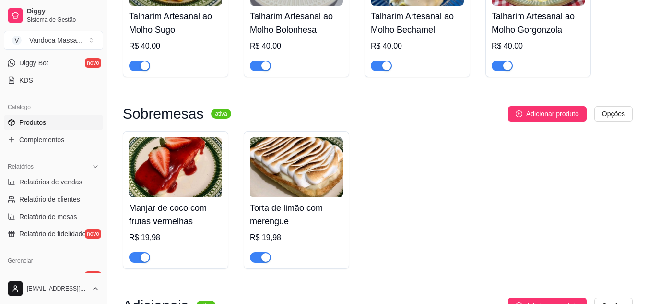
scroll to position [768, 0]
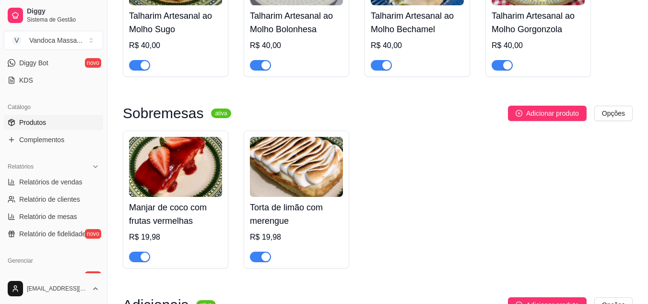
click at [146, 238] on div "R$ 19,98" at bounding box center [175, 237] width 93 height 12
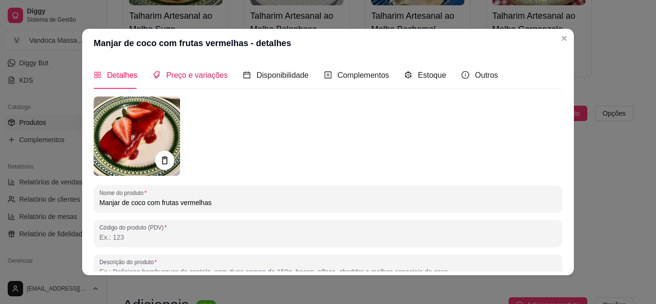
click at [185, 78] on span "Preço e variações" at bounding box center [196, 75] width 61 height 8
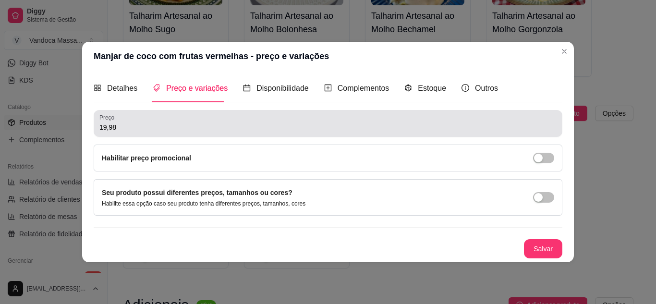
click at [162, 128] on input "19,98" at bounding box center [327, 127] width 457 height 10
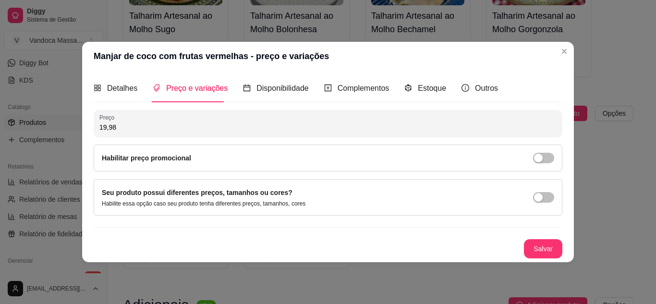
click at [162, 128] on input "19,98" at bounding box center [327, 127] width 457 height 10
type input "20,00"
click at [562, 252] on button "Salvar" at bounding box center [543, 248] width 38 height 19
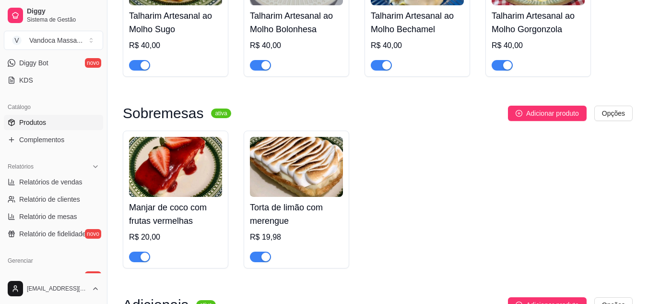
click at [268, 234] on div "R$ 19,98" at bounding box center [296, 237] width 93 height 12
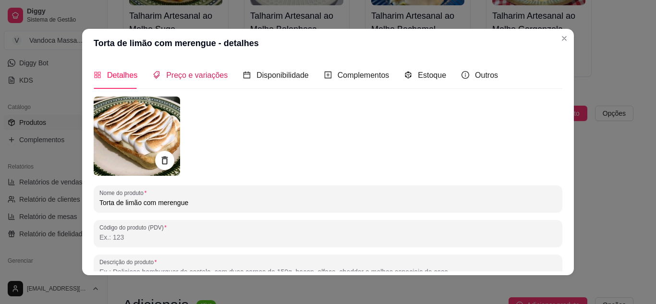
click at [194, 77] on span "Preço e variações" at bounding box center [196, 75] width 61 height 8
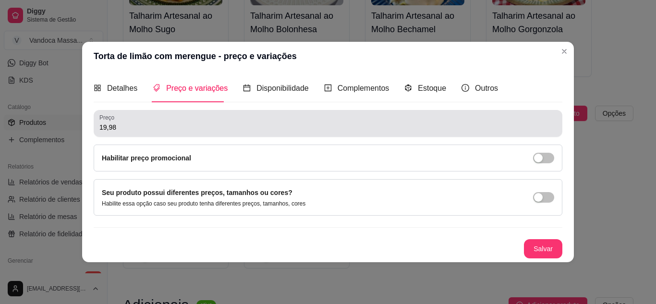
click at [148, 124] on input "19,98" at bounding box center [327, 127] width 457 height 10
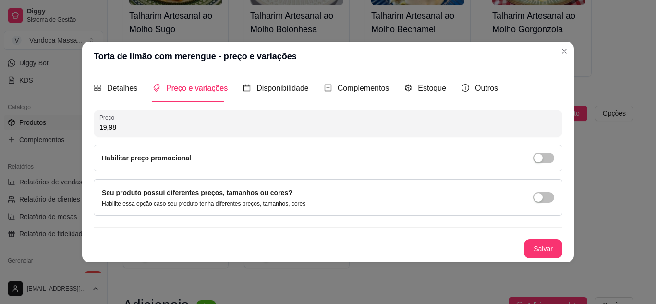
click at [148, 124] on input "19,98" at bounding box center [327, 127] width 457 height 10
type input "20,00"
click at [540, 249] on button "Salvar" at bounding box center [542, 248] width 37 height 19
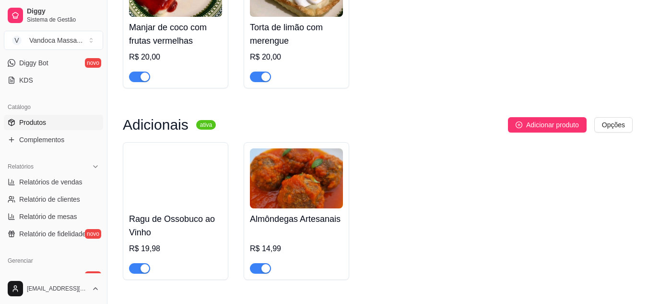
scroll to position [1008, 0]
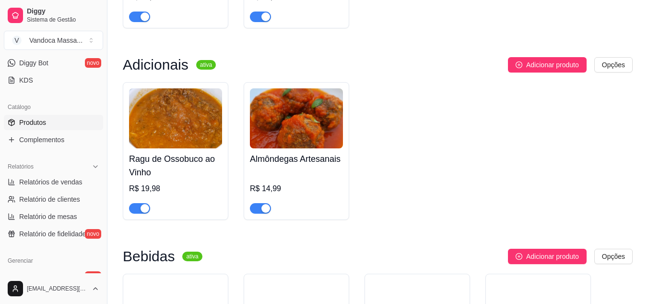
click at [167, 193] on div "R$ 19,98" at bounding box center [175, 189] width 93 height 12
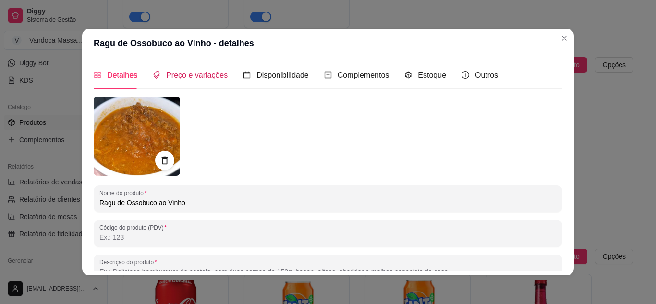
click at [188, 75] on span "Preço e variações" at bounding box center [196, 75] width 61 height 8
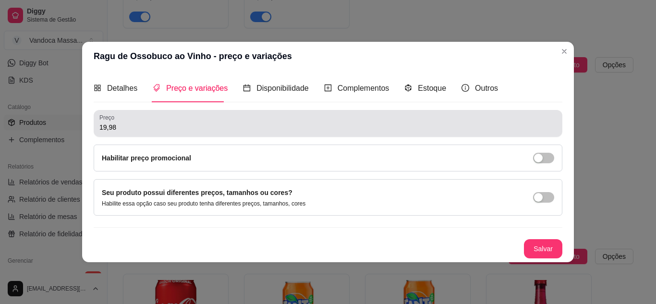
click at [144, 135] on div "Preço 19,98" at bounding box center [328, 123] width 468 height 27
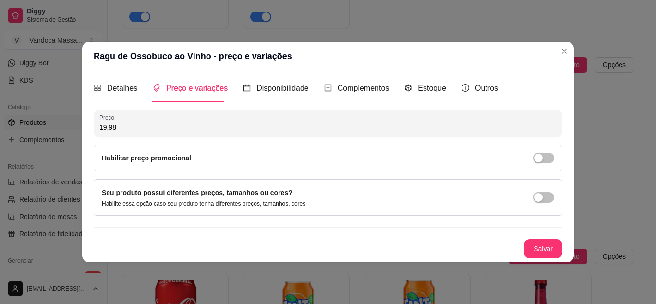
drag, startPoint x: 149, startPoint y: 131, endPoint x: 72, endPoint y: 130, distance: 76.3
click at [72, 130] on div "Ragu de Ossobuco ao Vinho - preço e variações Detalhes Preço e variações Dispon…" at bounding box center [328, 152] width 656 height 304
type input "20,00"
click at [551, 251] on button "Salvar" at bounding box center [543, 248] width 38 height 19
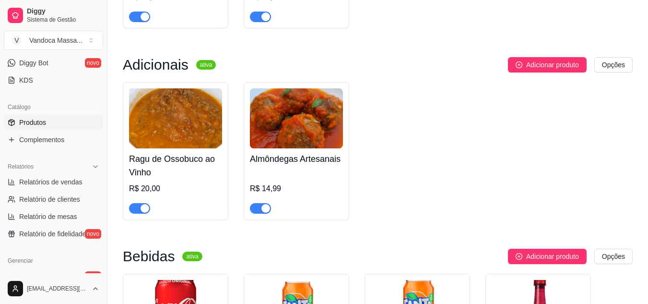
click at [298, 144] on img at bounding box center [296, 118] width 93 height 60
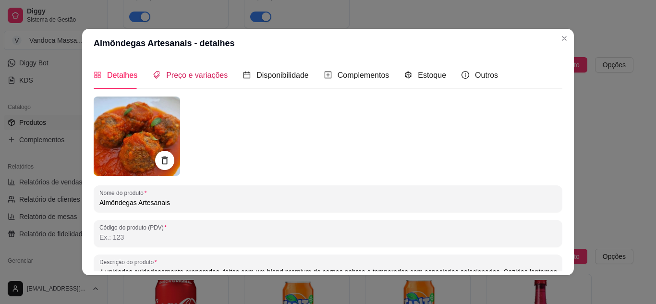
click at [196, 73] on span "Preço e variações" at bounding box center [196, 75] width 61 height 8
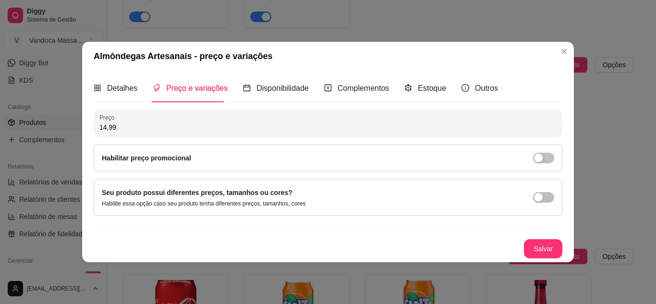
click at [130, 124] on input "14,99" at bounding box center [327, 127] width 457 height 10
type input "15,00"
click at [541, 244] on button "Salvar" at bounding box center [542, 248] width 37 height 19
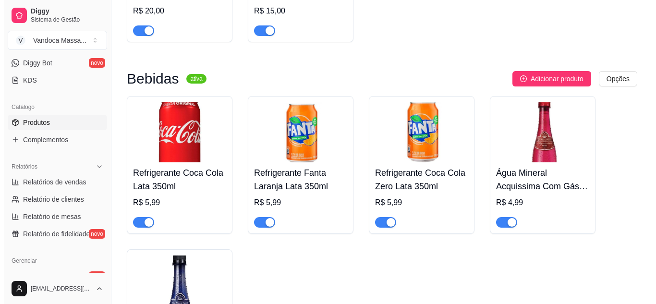
scroll to position [1200, 0]
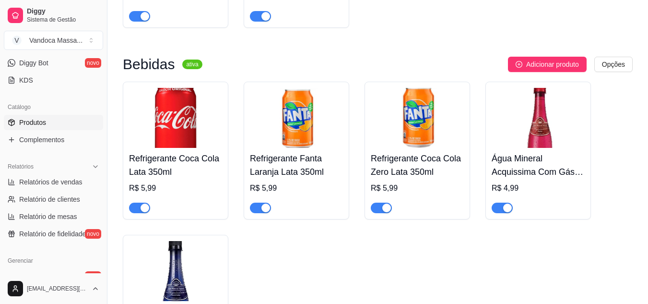
click at [150, 187] on div "R$ 5,99" at bounding box center [175, 188] width 93 height 12
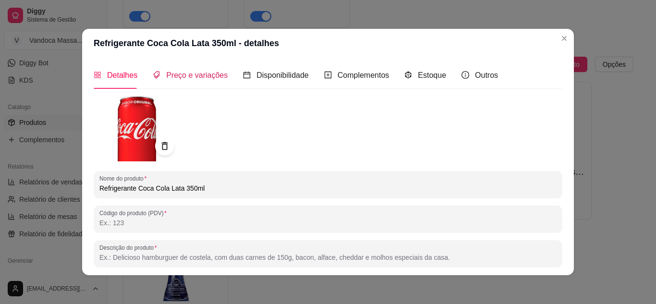
click at [172, 74] on span "Preço e variações" at bounding box center [196, 75] width 61 height 8
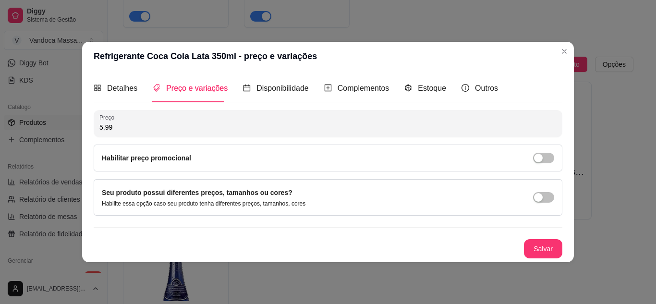
drag, startPoint x: 145, startPoint y: 131, endPoint x: 95, endPoint y: 129, distance: 50.0
click at [95, 129] on div "Preço 5,99" at bounding box center [328, 123] width 468 height 27
type input "6,00"
click at [538, 247] on button "Salvar" at bounding box center [543, 248] width 38 height 19
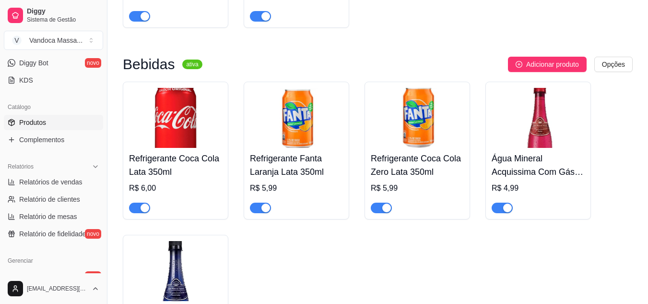
click at [288, 189] on div "R$ 5,99" at bounding box center [296, 188] width 93 height 12
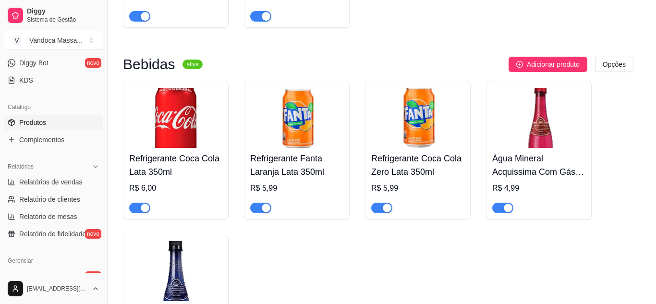
click at [182, 65] on div "Preço e variações" at bounding box center [190, 74] width 75 height 27
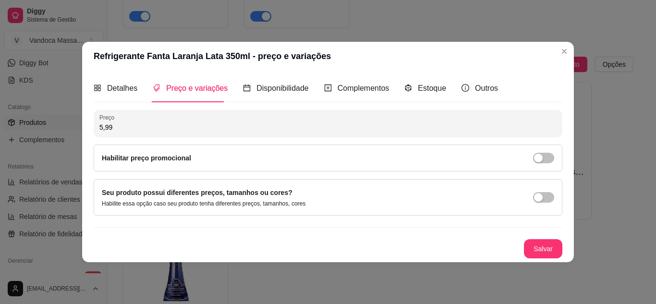
drag, startPoint x: 163, startPoint y: 125, endPoint x: 63, endPoint y: 125, distance: 99.8
click at [63, 125] on div "Refrigerante Fanta Laranja Lata 350ml - preço e variações Detalhes Preço e vari…" at bounding box center [328, 152] width 656 height 304
type input "6,00"
click at [538, 251] on button "Salvar" at bounding box center [542, 248] width 37 height 19
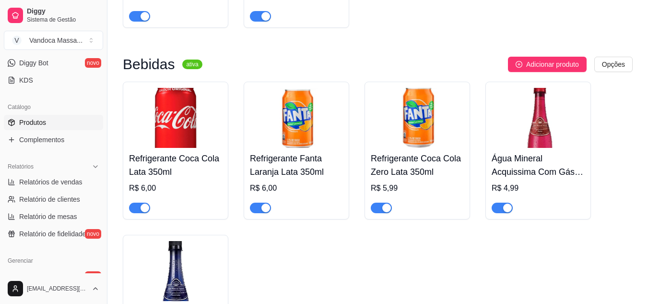
click at [412, 168] on h4 "Refrigerante Coca Cola Zero Lata 350ml" at bounding box center [417, 165] width 93 height 27
click at [436, 109] on img at bounding box center [417, 118] width 93 height 60
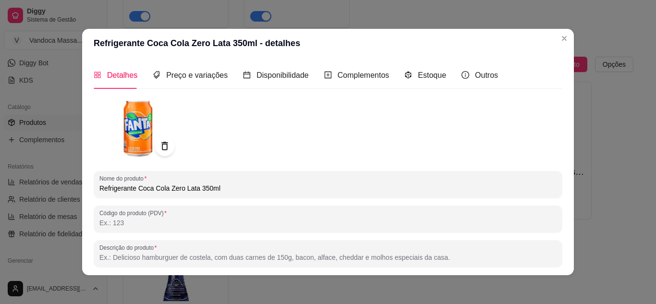
click at [164, 148] on icon at bounding box center [164, 146] width 11 height 11
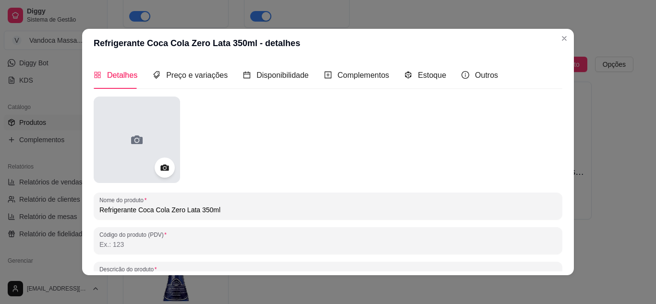
click at [135, 132] on div at bounding box center [137, 139] width 86 height 86
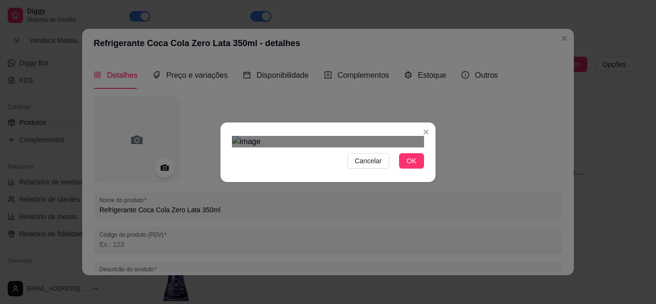
click at [277, 177] on div "Use the arrow keys to move the crop selection area" at bounding box center [318, 217] width 173 height 81
click at [416, 136] on div at bounding box center [328, 142] width 192 height 12
click at [408, 261] on div "Cancelar OK" at bounding box center [328, 152] width 656 height 304
click at [275, 165] on div "Use the arrow keys to move the crop selection area" at bounding box center [285, 211] width 106 height 106
click at [411, 166] on span "OK" at bounding box center [412, 161] width 10 height 11
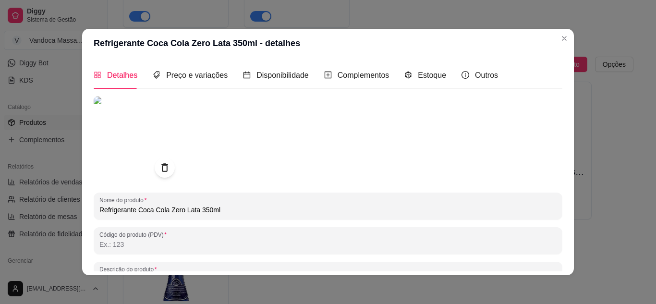
click at [147, 119] on img at bounding box center [137, 139] width 86 height 86
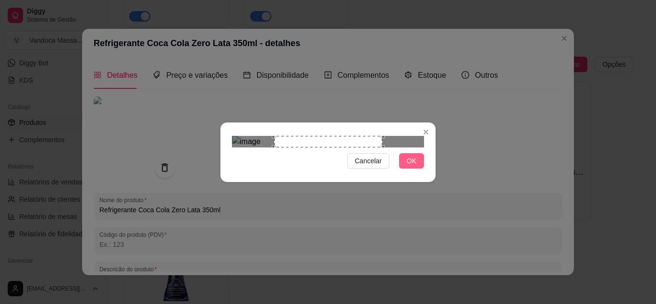
click at [418, 168] on button "OK" at bounding box center [411, 160] width 25 height 15
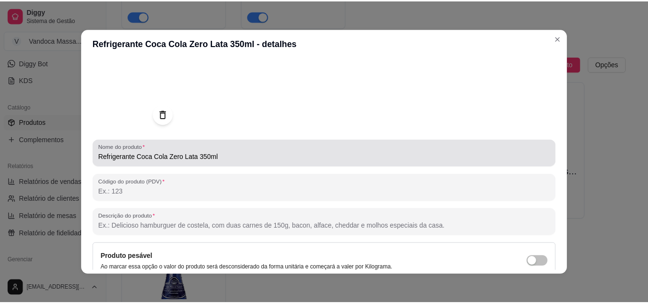
scroll to position [141, 0]
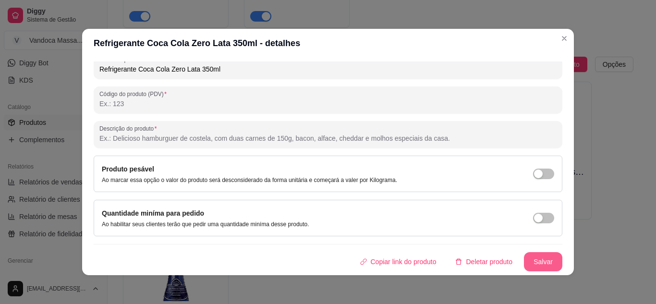
click at [533, 265] on button "Salvar" at bounding box center [543, 261] width 38 height 19
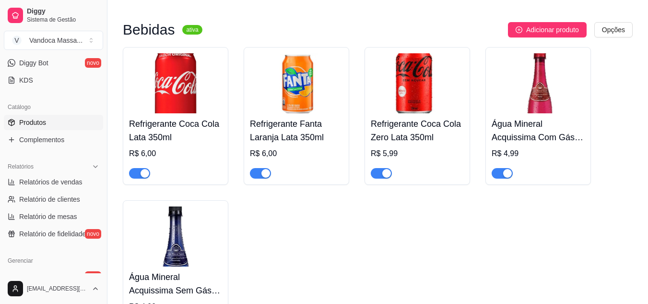
scroll to position [1296, 0]
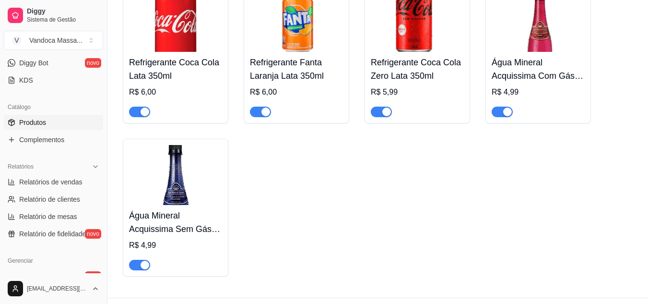
click at [394, 97] on div "R$ 5,99" at bounding box center [417, 92] width 93 height 12
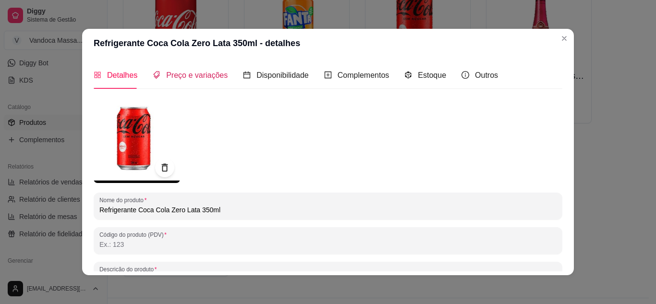
click at [191, 71] on span "Preço e variações" at bounding box center [196, 75] width 61 height 8
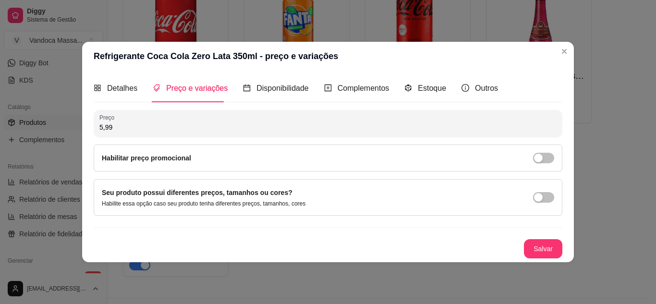
click at [185, 125] on input "5,99" at bounding box center [327, 127] width 457 height 10
type input "6,00"
click at [551, 242] on button "Salvar" at bounding box center [543, 248] width 38 height 19
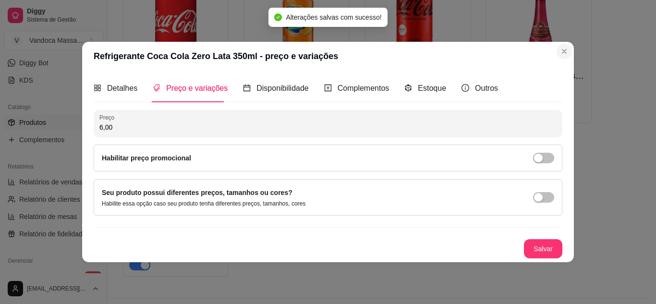
click at [561, 58] on section "Refrigerante Coca Cola Zero Lata 350ml - preço e variações Detalhes Preço e var…" at bounding box center [328, 152] width 492 height 220
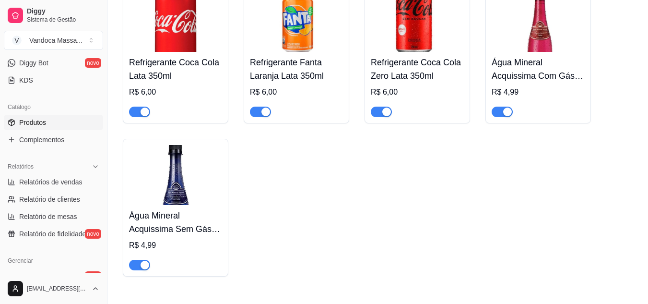
click at [315, 34] on img at bounding box center [296, 22] width 93 height 60
click at [396, 29] on img at bounding box center [417, 22] width 93 height 60
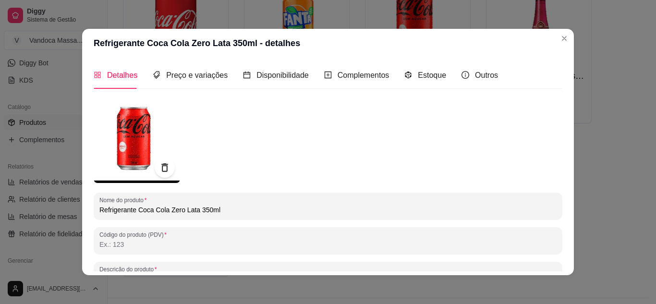
click at [155, 168] on div at bounding box center [165, 167] width 20 height 20
click at [165, 164] on icon at bounding box center [164, 167] width 11 height 11
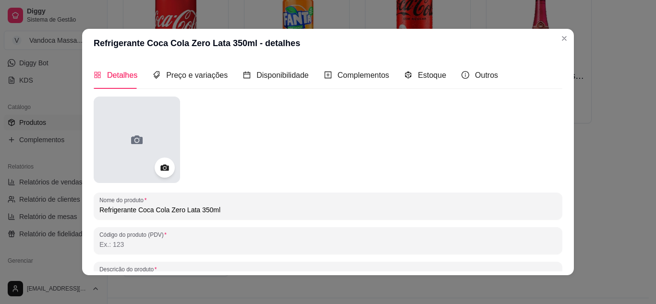
click at [147, 136] on div at bounding box center [137, 139] width 86 height 86
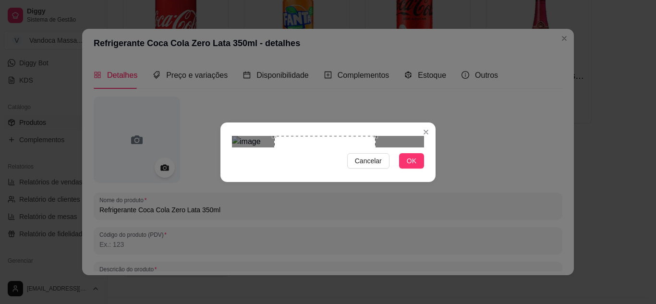
click at [375, 147] on div at bounding box center [328, 142] width 192 height 12
click at [354, 164] on div "Use the arrow keys to move the crop selection area" at bounding box center [330, 189] width 101 height 101
click at [352, 164] on div "Use the arrow keys to move the crop selection area" at bounding box center [328, 189] width 101 height 101
click at [407, 168] on button "OK" at bounding box center [411, 160] width 25 height 15
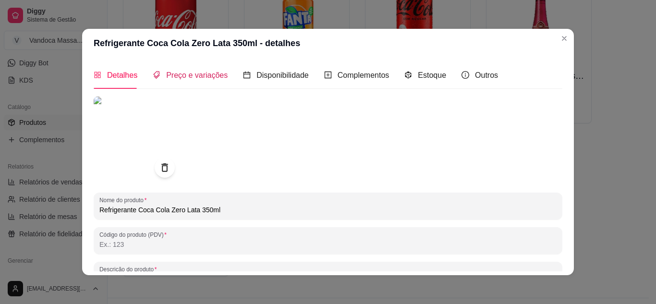
click at [192, 78] on span "Preço e variações" at bounding box center [196, 75] width 61 height 8
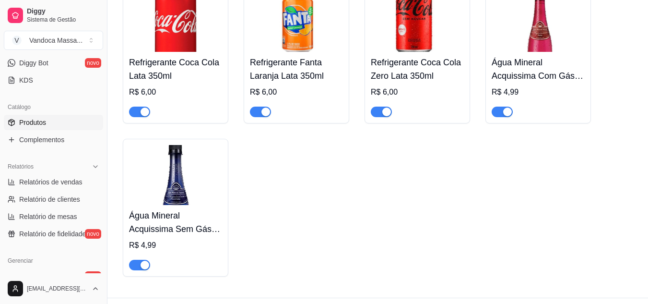
click at [535, 56] on div "Água Mineral Acquissima Com Gás 310ml R$ 4,99" at bounding box center [538, 84] width 93 height 65
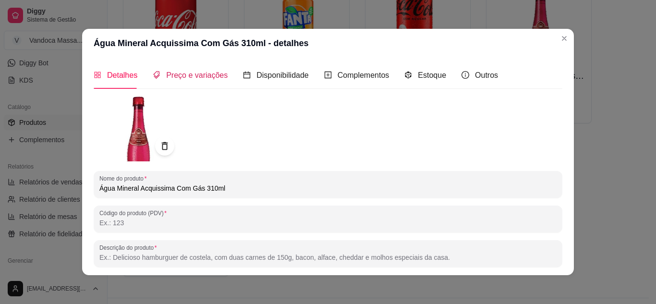
drag, startPoint x: 189, startPoint y: 77, endPoint x: 185, endPoint y: 102, distance: 24.9
click at [190, 77] on span "Preço e variações" at bounding box center [196, 75] width 61 height 8
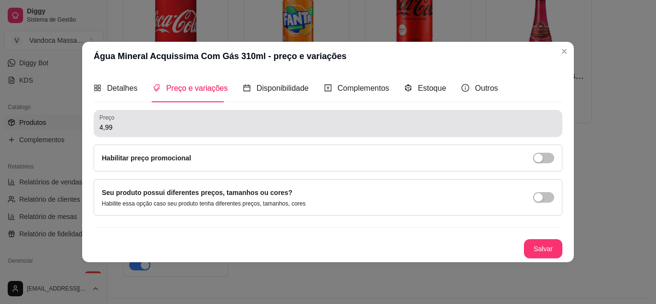
drag, startPoint x: 148, startPoint y: 135, endPoint x: 53, endPoint y: 124, distance: 95.7
click at [53, 124] on div "Água Mineral Acquissima Com Gás 310ml - preço e variações Detalhes Preço e vari…" at bounding box center [328, 152] width 656 height 304
click at [192, 121] on div "4,99" at bounding box center [327, 123] width 457 height 19
drag, startPoint x: 192, startPoint y: 121, endPoint x: 189, endPoint y: 126, distance: 5.8
click at [191, 121] on div "4,99" at bounding box center [327, 123] width 457 height 19
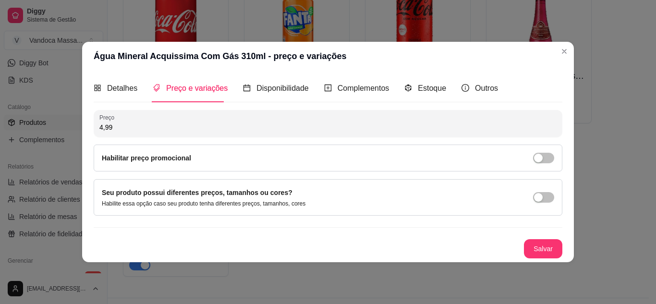
click at [189, 126] on input "4,99" at bounding box center [327, 127] width 457 height 10
type input "5,00"
click at [538, 252] on button "Salvar" at bounding box center [543, 248] width 38 height 19
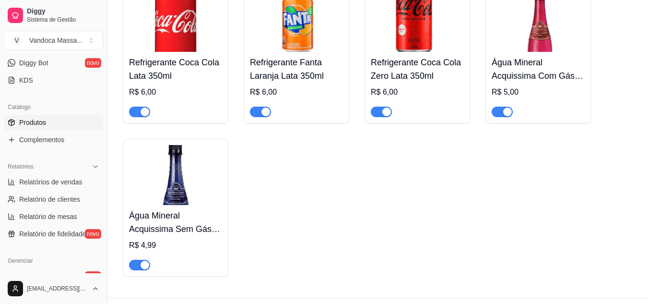
click at [155, 194] on img at bounding box center [175, 175] width 93 height 60
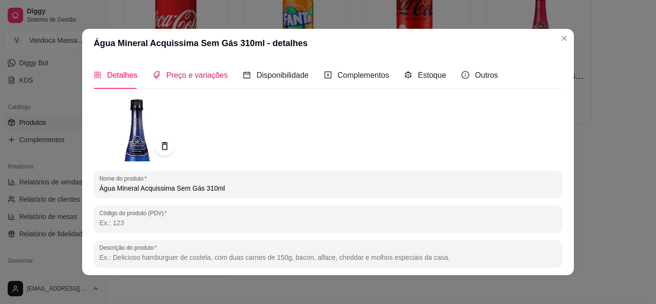
click at [204, 71] on span "Preço e variações" at bounding box center [196, 75] width 61 height 8
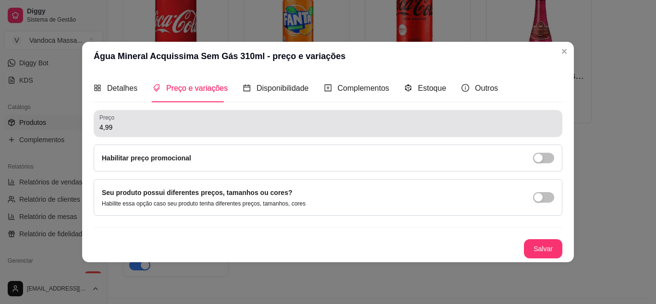
click at [141, 132] on div "4,99" at bounding box center [327, 123] width 457 height 19
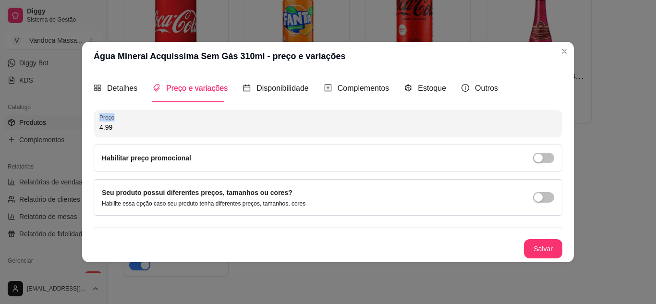
click at [141, 132] on div "4,99" at bounding box center [327, 123] width 457 height 19
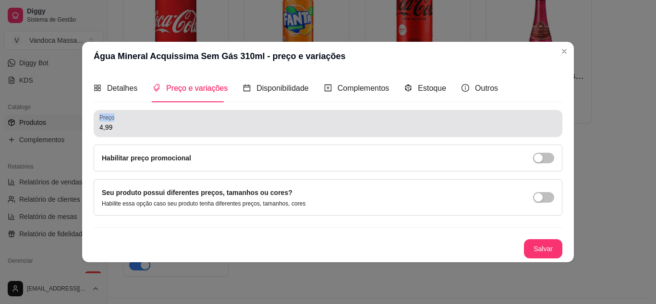
click at [140, 132] on div "4,99" at bounding box center [327, 123] width 457 height 19
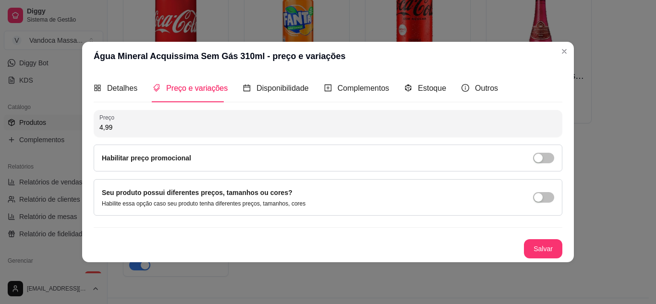
click at [137, 132] on input "4,99" at bounding box center [327, 127] width 457 height 10
drag, startPoint x: 137, startPoint y: 132, endPoint x: 86, endPoint y: 132, distance: 50.4
click at [86, 132] on div "Detalhes Preço e variações Disponibilidade Complementos Estoque Outros Nome do …" at bounding box center [328, 166] width 492 height 191
type input "5,00"
click at [533, 242] on button "Salvar" at bounding box center [543, 248] width 38 height 19
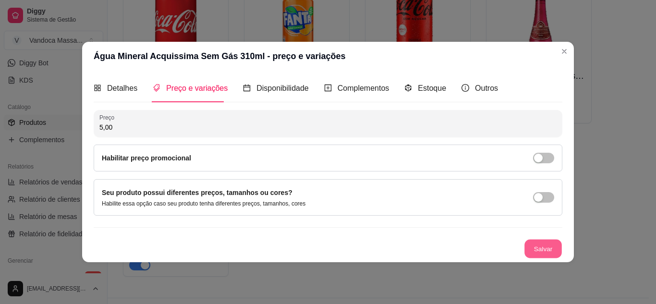
click at [547, 244] on button "Salvar" at bounding box center [542, 248] width 37 height 19
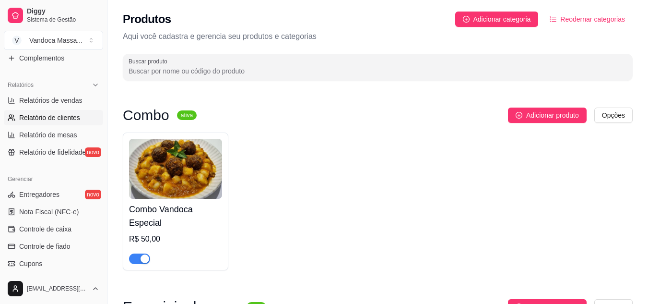
scroll to position [288, 0]
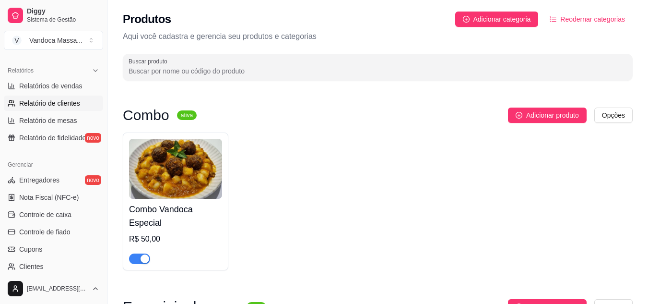
click at [60, 103] on span "Relatório de clientes" at bounding box center [49, 103] width 61 height 10
select select "30"
select select "HIGHEST_TOTAL_SPENT_WITH_ORDERS"
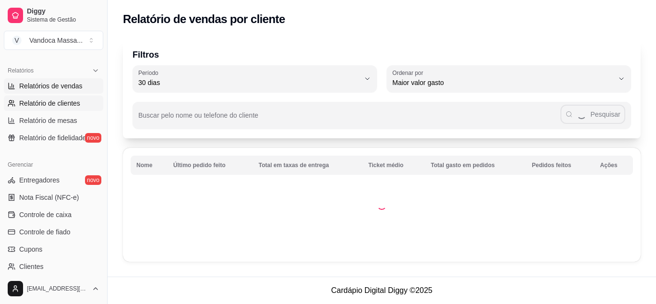
click at [60, 91] on link "Relatórios de vendas" at bounding box center [53, 85] width 99 height 15
select select "ALL"
select select "0"
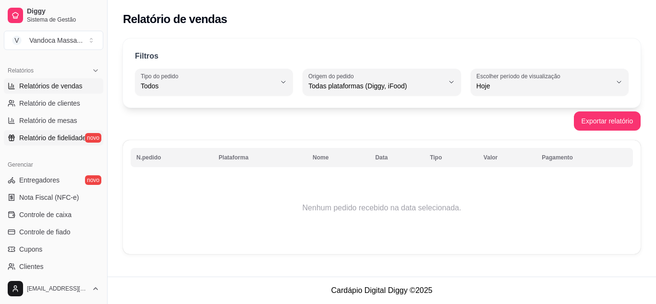
click at [66, 138] on span "Relatório de fidelidade" at bounding box center [52, 138] width 67 height 10
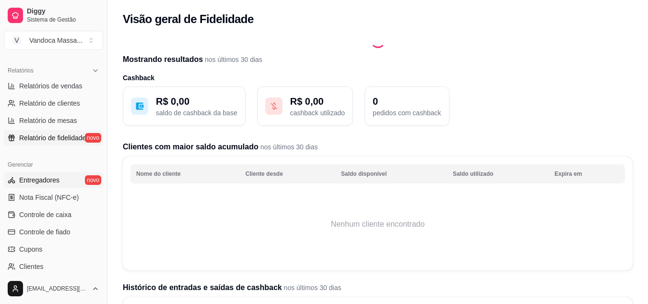
click at [59, 175] on link "Entregadores novo" at bounding box center [53, 179] width 99 height 15
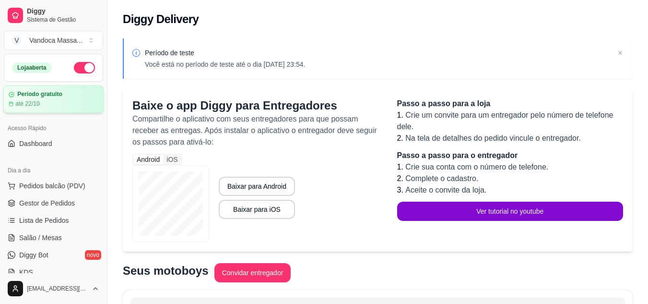
click at [40, 104] on article "até 22/10" at bounding box center [27, 104] width 24 height 8
click at [31, 145] on span "Dashboard" at bounding box center [35, 144] width 33 height 10
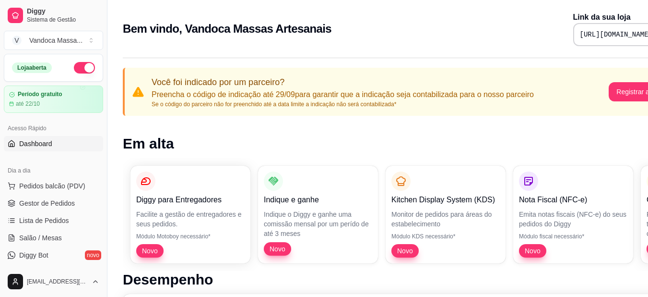
click at [580, 36] on pre "[URL][DOMAIN_NAME]" at bounding box center [616, 35] width 72 height 10
click at [580, 34] on pre "[URL][DOMAIN_NAME]" at bounding box center [616, 35] width 72 height 10
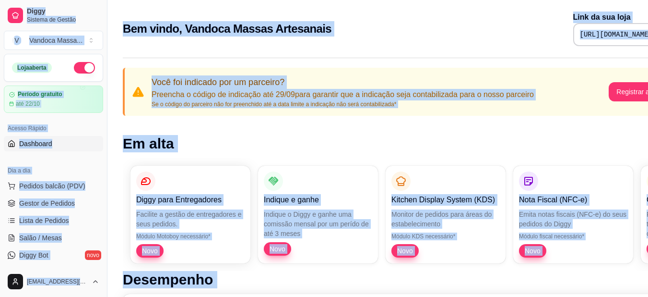
click at [580, 35] on pre "[URL][DOMAIN_NAME]" at bounding box center [616, 35] width 72 height 10
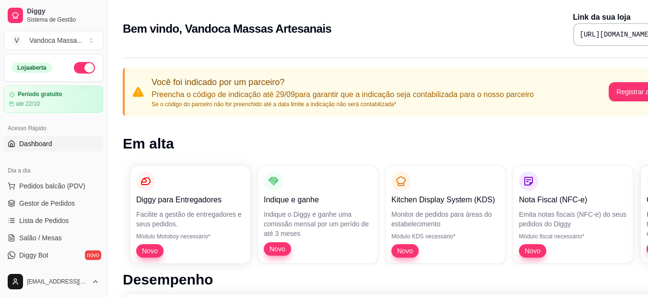
click at [580, 35] on pre "[URL][DOMAIN_NAME]" at bounding box center [616, 35] width 72 height 10
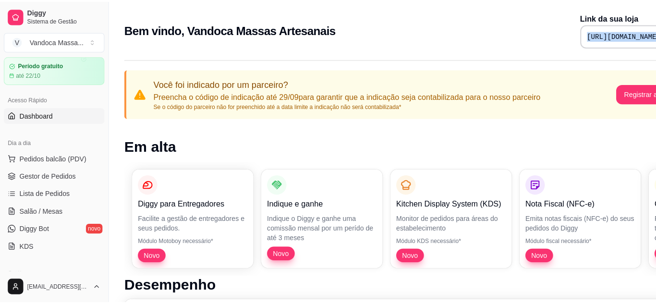
scroll to position [48, 0]
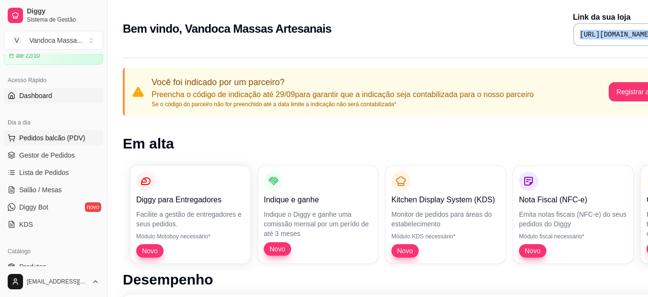
click at [58, 135] on span "Pedidos balcão (PDV)" at bounding box center [52, 138] width 66 height 10
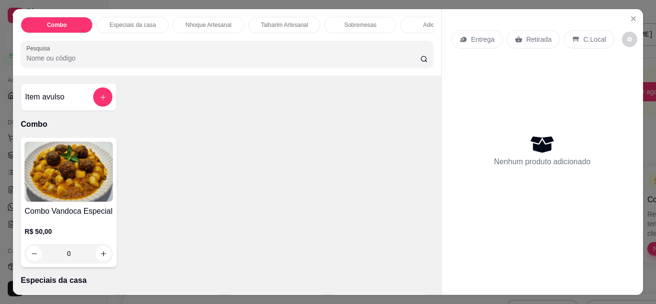
click at [129, 17] on div "Especiais da casa" at bounding box center [132, 25] width 72 height 16
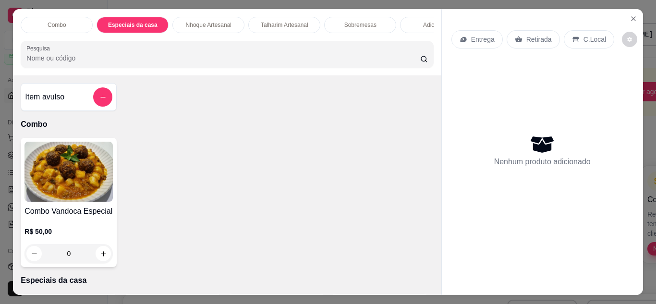
scroll to position [199, 0]
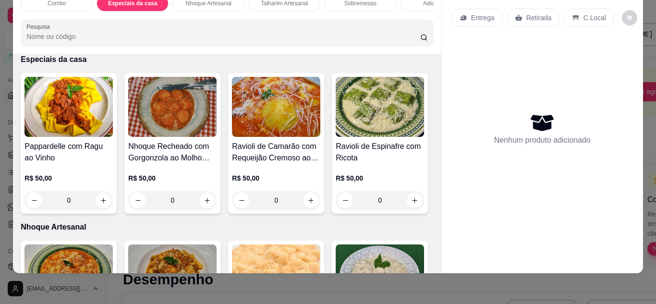
click at [202, 17] on div "Combo Especiais da casa Nhoque Artesanal Talharim Artesanal Sobremesas Adiciona…" at bounding box center [227, 21] width 428 height 66
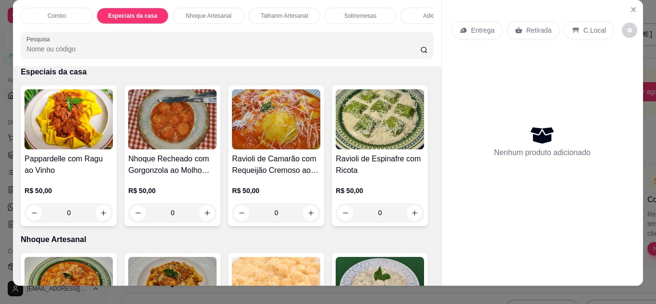
scroll to position [0, 0]
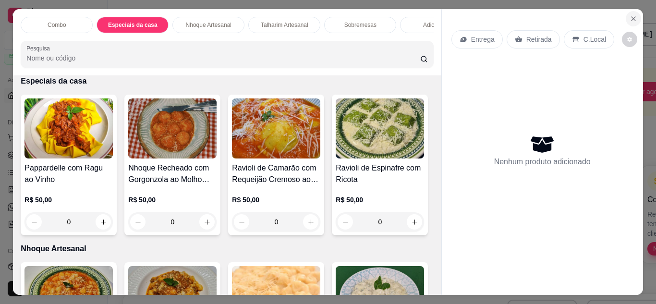
click at [631, 17] on icon "Close" at bounding box center [633, 19] width 4 height 4
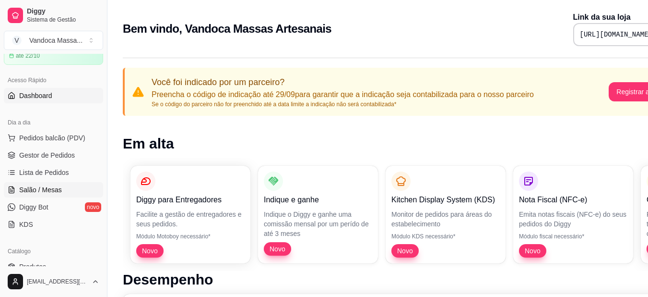
click at [50, 183] on link "Salão / Mesas" at bounding box center [53, 189] width 99 height 15
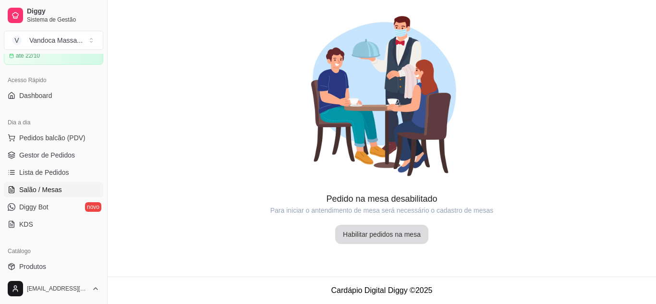
click at [384, 230] on button "Habilitar pedidos na mesa" at bounding box center [381, 234] width 93 height 19
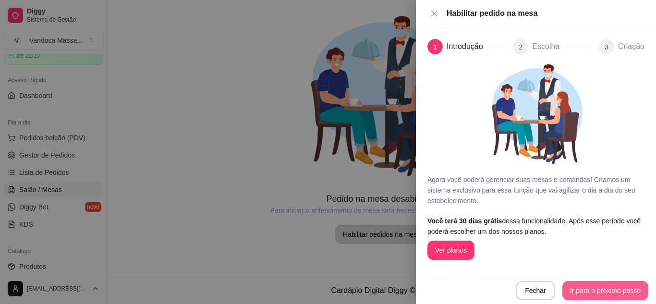
click at [602, 285] on button "Ir para o próximo passo" at bounding box center [605, 290] width 86 height 19
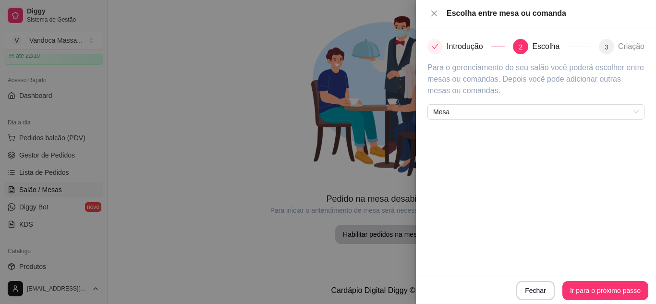
click at [637, 100] on div "Mesa" at bounding box center [535, 109] width 217 height 19
click at [632, 107] on span "Mesa" at bounding box center [535, 112] width 205 height 14
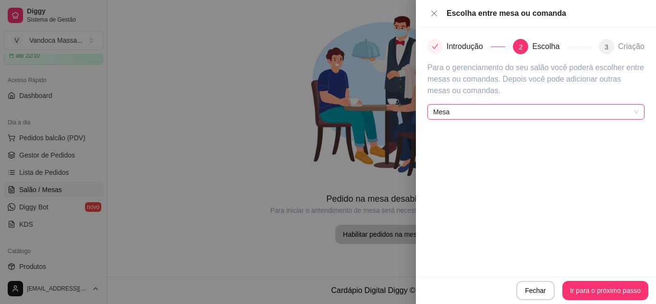
click at [632, 107] on span "Mesa" at bounding box center [535, 112] width 205 height 14
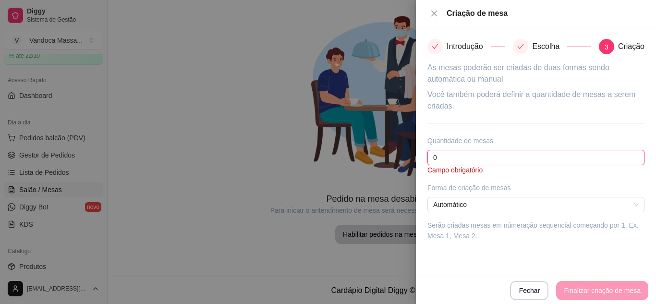
click at [494, 156] on input "0" at bounding box center [535, 157] width 217 height 15
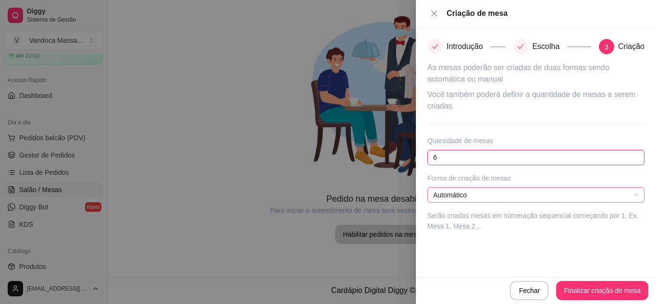
click at [510, 192] on span "Automático" at bounding box center [535, 195] width 205 height 14
type input "6"
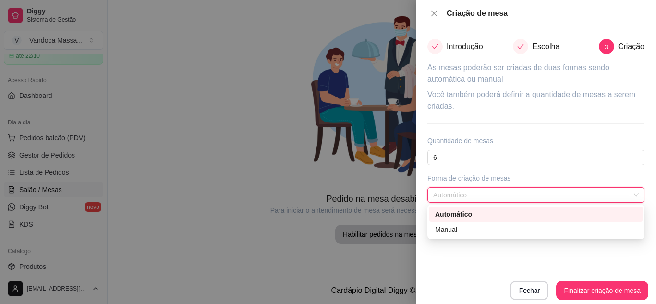
click at [510, 192] on span "Automático" at bounding box center [535, 195] width 205 height 14
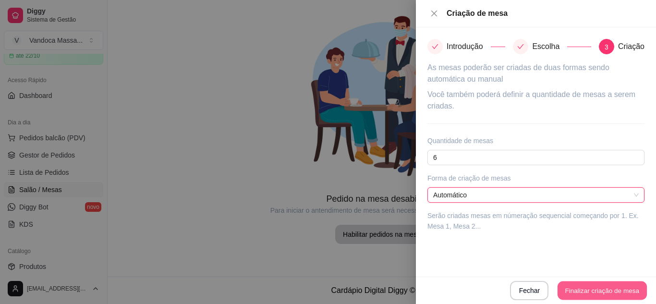
click at [597, 286] on button "Finalizar criação de mesa" at bounding box center [601, 290] width 89 height 19
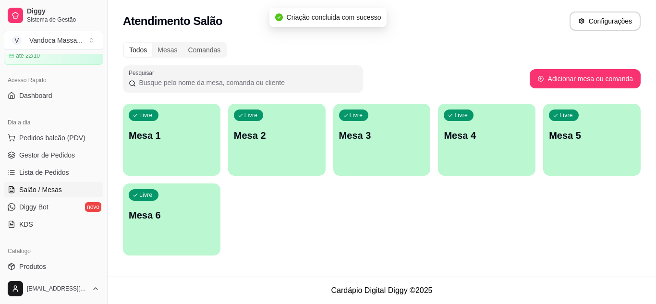
click at [183, 147] on div "Livre Mesa 1" at bounding box center [171, 134] width 97 height 60
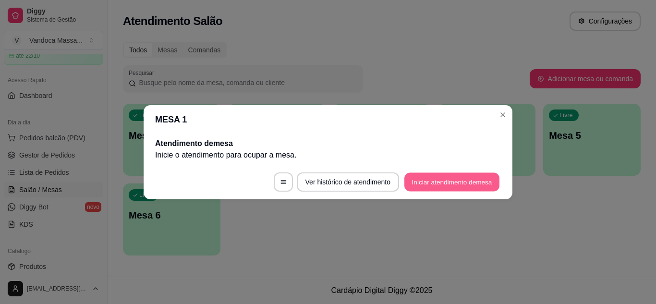
click at [440, 183] on button "Iniciar atendimento de mesa" at bounding box center [451, 181] width 95 height 19
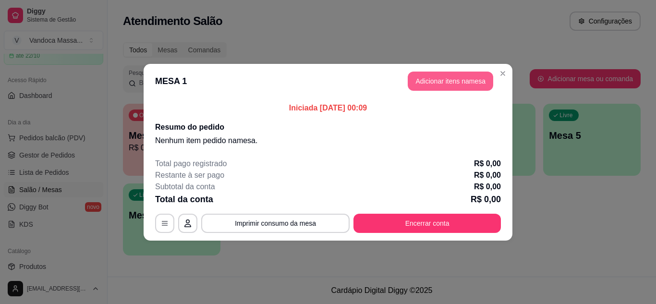
click at [438, 84] on button "Adicionar itens na mesa" at bounding box center [450, 81] width 85 height 19
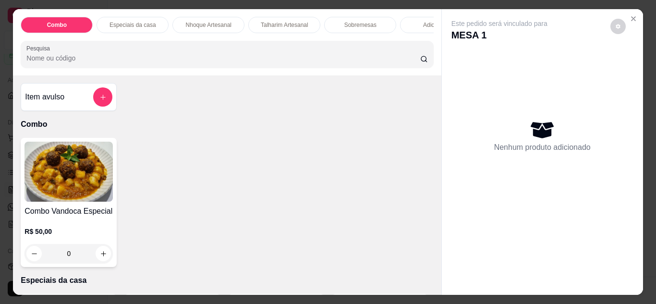
click at [75, 176] on img at bounding box center [68, 172] width 88 height 60
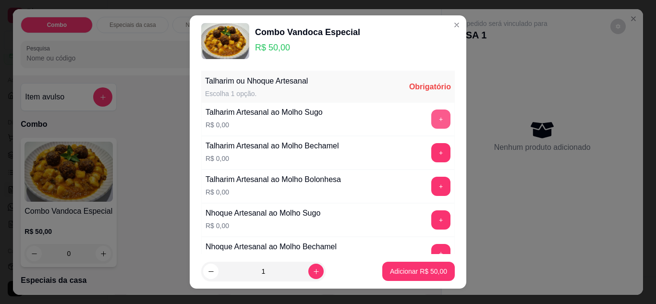
click at [431, 118] on button "+" at bounding box center [440, 118] width 19 height 19
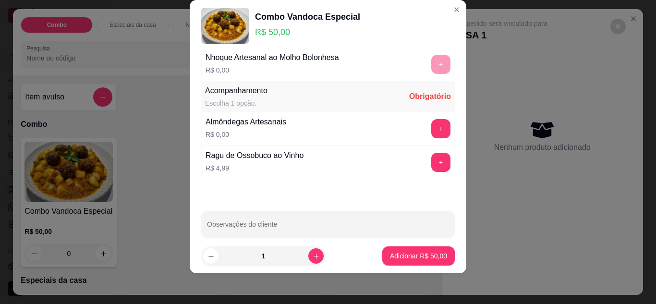
scroll to position [219, 0]
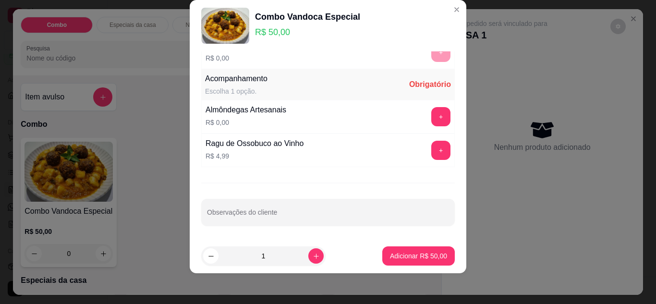
click at [431, 146] on button "+" at bounding box center [440, 150] width 19 height 19
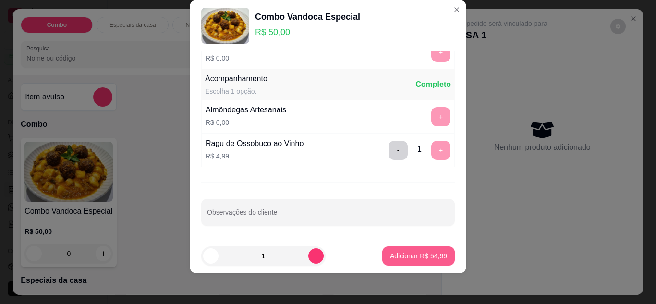
click at [411, 255] on p "Adicionar R$ 54,99" at bounding box center [418, 256] width 57 height 10
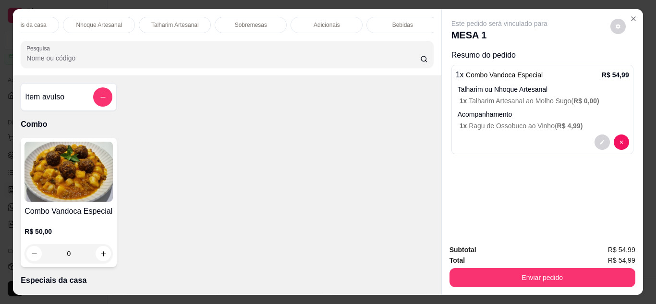
scroll to position [0, 115]
click at [417, 24] on div "Bebidas" at bounding box center [397, 25] width 72 height 16
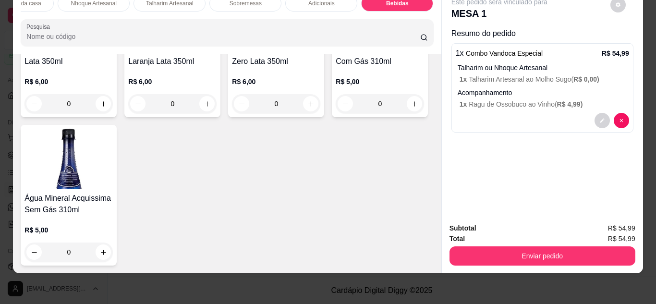
click at [174, 40] on img at bounding box center [172, 10] width 88 height 60
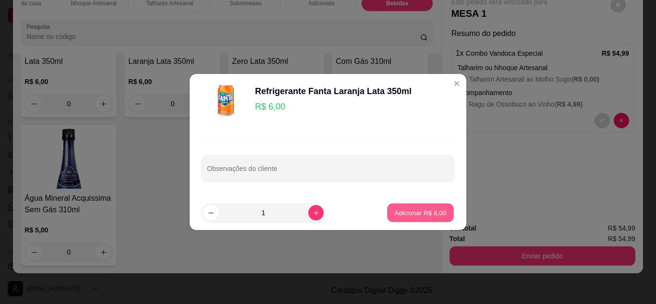
click at [403, 213] on p "Adicionar R$ 6,00" at bounding box center [420, 212] width 52 height 9
type input "1"
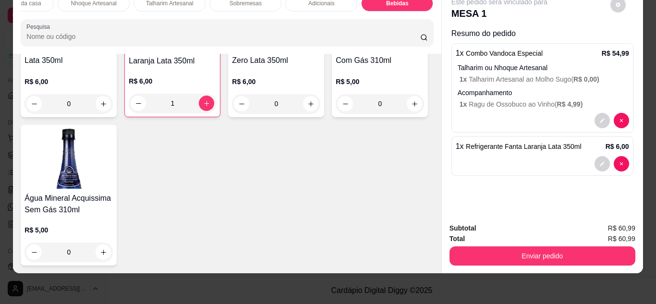
click at [537, 246] on button "Enviar pedido" at bounding box center [542, 255] width 186 height 19
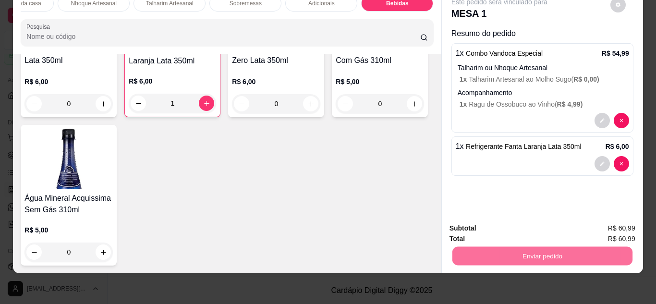
click at [602, 222] on button "Enviar pedido" at bounding box center [610, 225] width 54 height 18
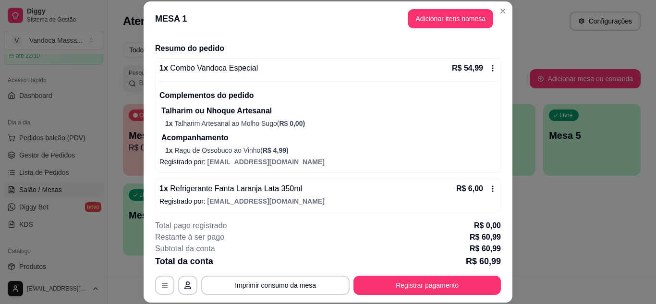
scroll to position [72, 0]
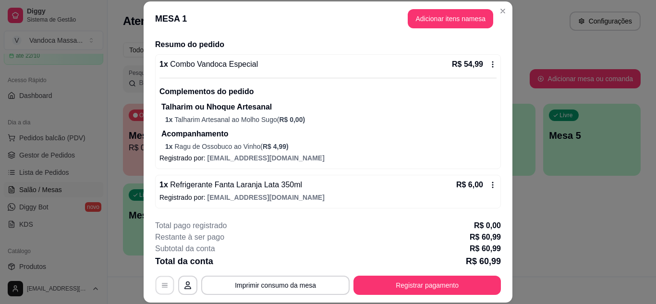
click at [156, 282] on button "button" at bounding box center [165, 285] width 19 height 19
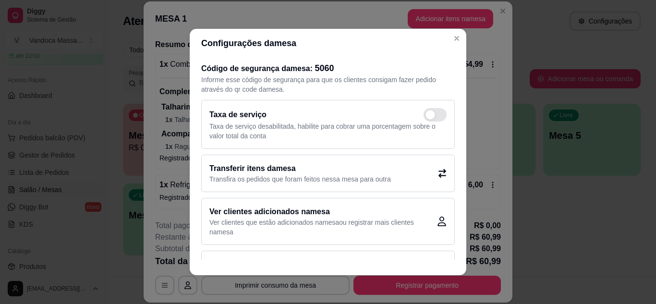
click at [425, 114] on span at bounding box center [430, 115] width 10 height 10
click at [423, 117] on input "checkbox" at bounding box center [426, 120] width 6 height 6
checkbox input "true"
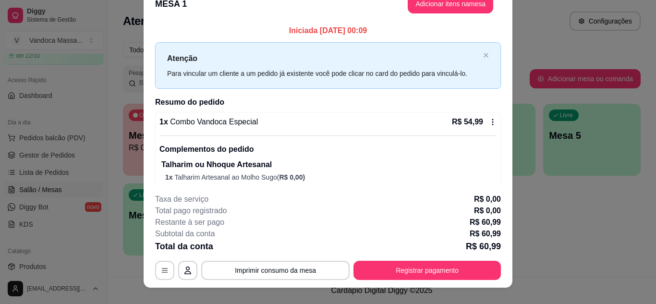
scroll to position [29, 0]
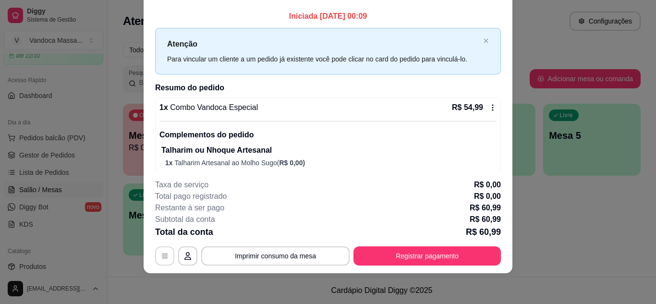
click at [155, 257] on button "button" at bounding box center [164, 255] width 19 height 19
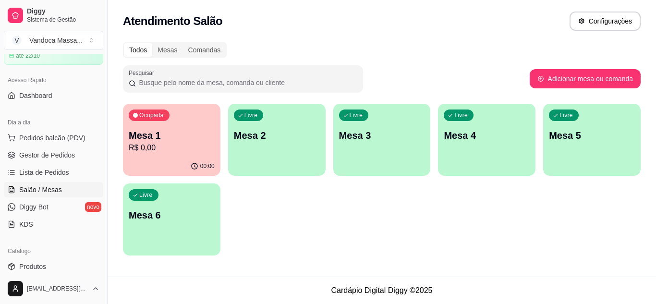
click at [148, 143] on p "R$ 0,00" at bounding box center [172, 148] width 86 height 12
click at [183, 125] on div "Ocupada Mesa 1 R$ 0,00" at bounding box center [171, 131] width 95 height 52
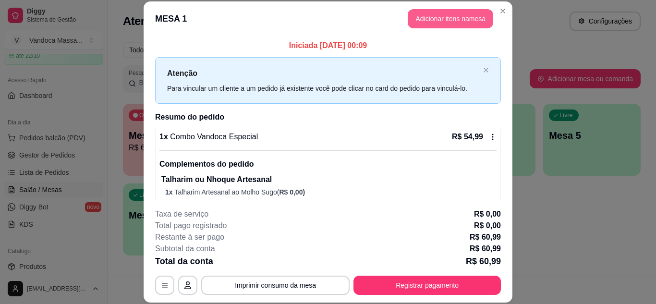
click at [477, 16] on button "Adicionar itens na mesa" at bounding box center [450, 18] width 85 height 19
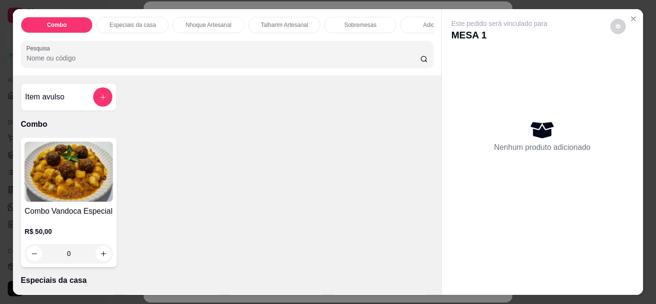
click at [67, 98] on div "Item avulso" at bounding box center [68, 96] width 87 height 19
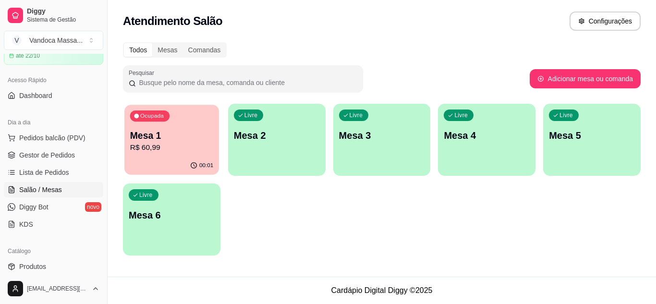
click at [163, 143] on p "R$ 60,99" at bounding box center [171, 147] width 83 height 11
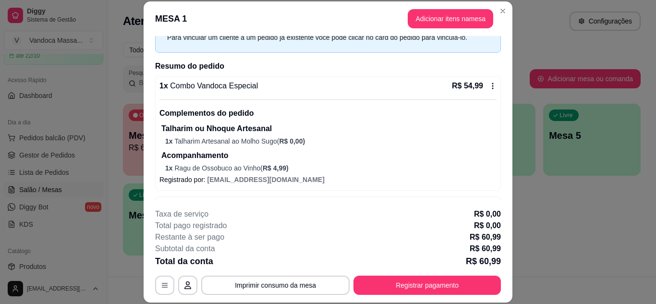
scroll to position [84, 0]
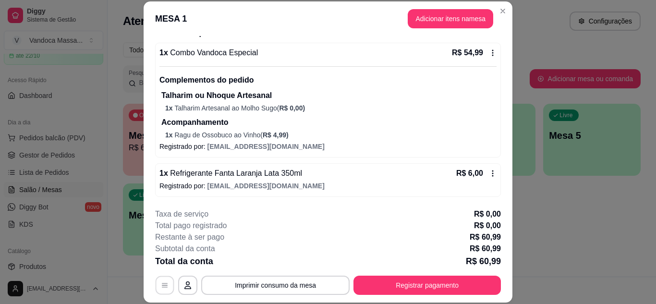
click at [156, 285] on button "button" at bounding box center [165, 285] width 19 height 19
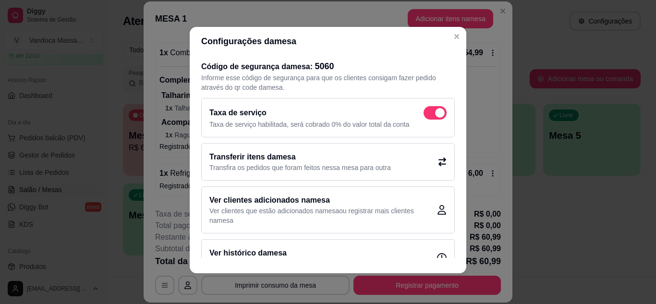
scroll to position [0, 0]
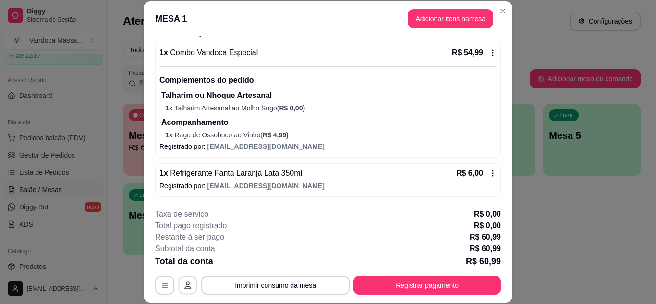
click at [186, 287] on icon "button" at bounding box center [188, 285] width 8 height 8
click at [276, 283] on button "Imprimir consumo da mesa" at bounding box center [275, 285] width 148 height 19
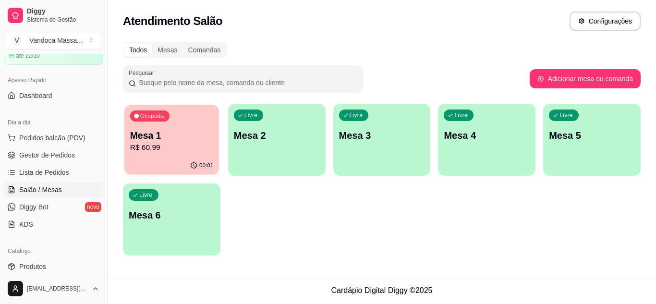
click at [186, 135] on p "Mesa 1" at bounding box center [171, 135] width 83 height 13
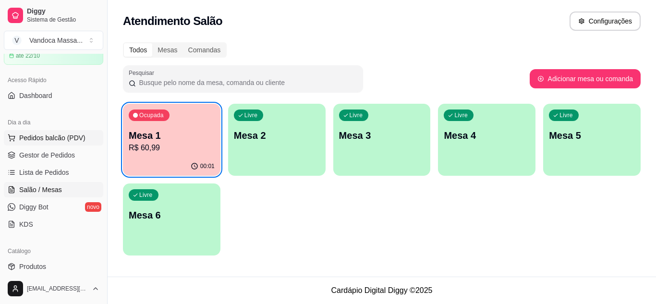
scroll to position [96, 0]
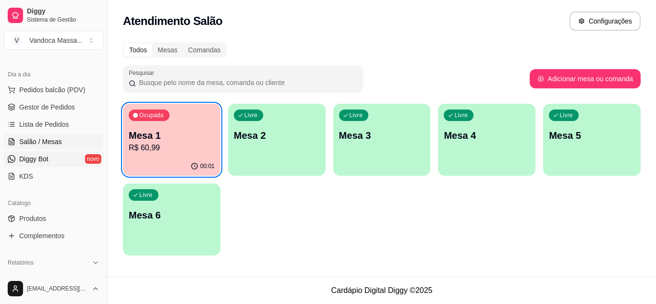
click at [51, 154] on link "Diggy Bot novo" at bounding box center [53, 158] width 99 height 15
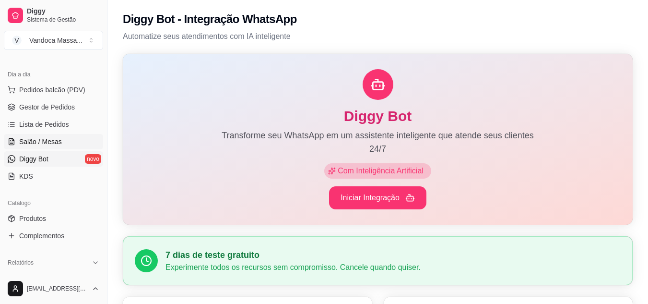
click at [49, 140] on span "Salão / Mesas" at bounding box center [40, 142] width 43 height 10
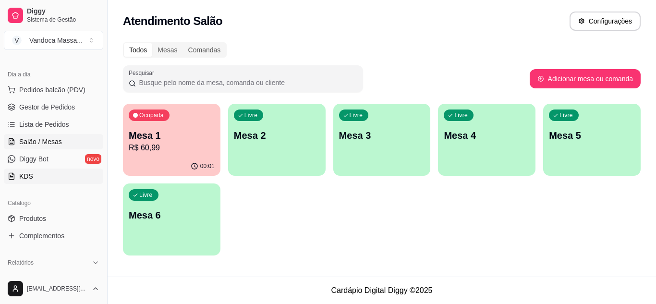
click at [42, 177] on link "KDS" at bounding box center [53, 175] width 99 height 15
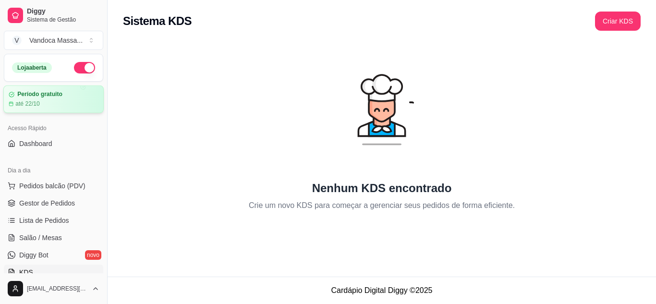
click at [51, 103] on div "até 22/10" at bounding box center [54, 104] width 90 height 8
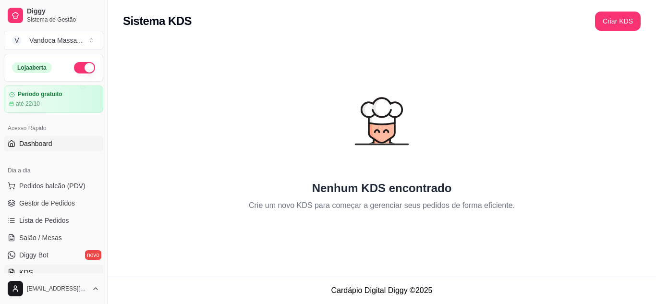
click at [32, 145] on span "Dashboard" at bounding box center [35, 144] width 33 height 10
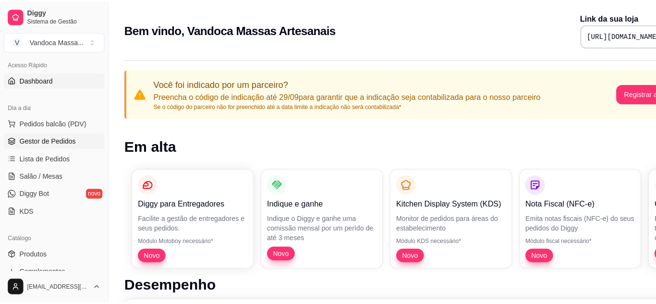
scroll to position [96, 0]
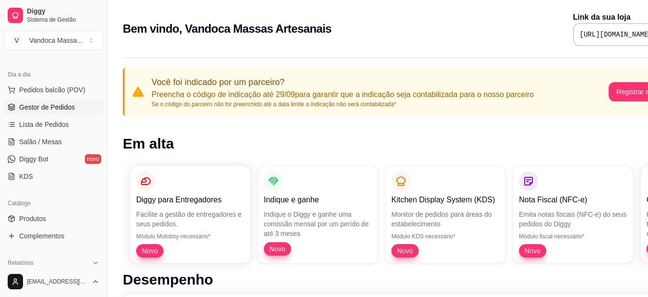
click at [46, 144] on span "Salão / Mesas" at bounding box center [40, 142] width 43 height 10
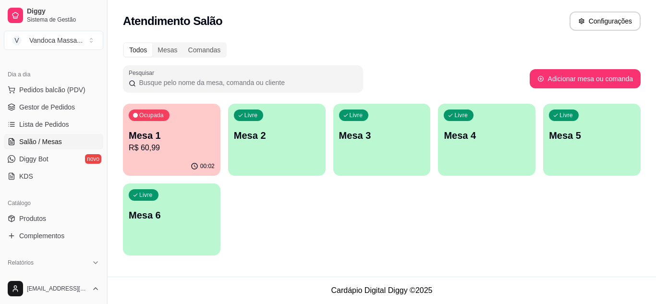
click at [178, 144] on p "R$ 60,99" at bounding box center [172, 148] width 86 height 12
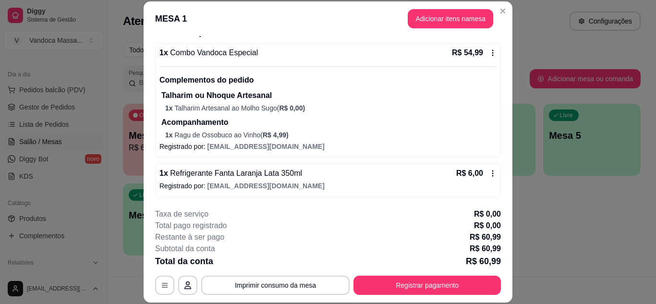
scroll to position [29, 0]
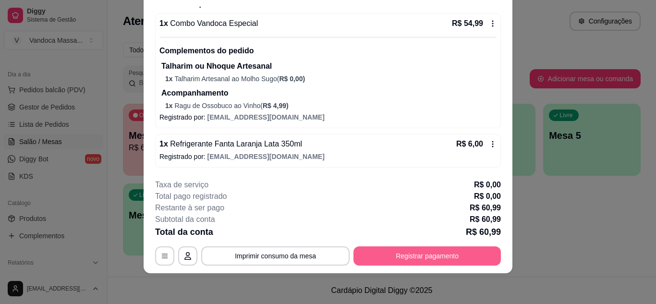
click at [433, 257] on button "Registrar pagamento" at bounding box center [426, 255] width 147 height 19
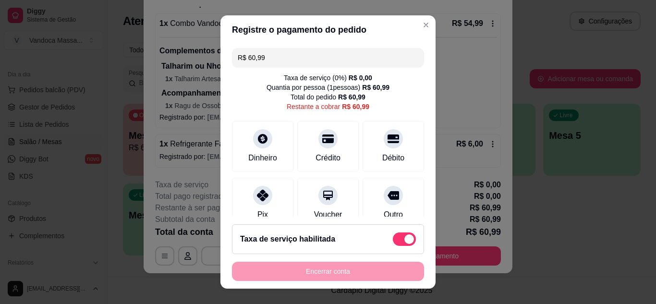
scroll to position [84, 0]
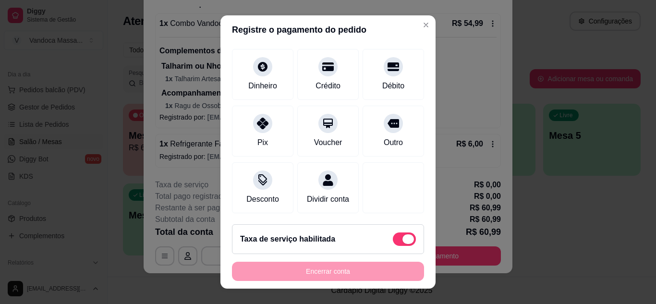
click at [402, 243] on span at bounding box center [408, 239] width 12 height 10
click at [398, 243] on input "checkbox" at bounding box center [395, 244] width 6 height 6
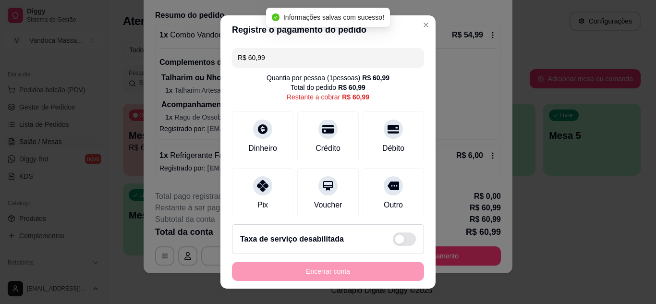
scroll to position [72, 0]
click at [398, 240] on span at bounding box center [404, 238] width 23 height 13
click at [398, 241] on input "checkbox" at bounding box center [395, 244] width 6 height 6
checkbox input "true"
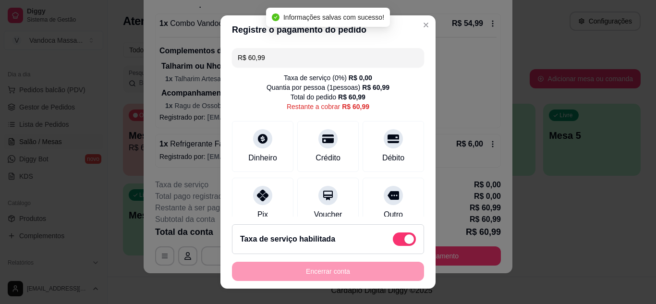
scroll to position [84, 0]
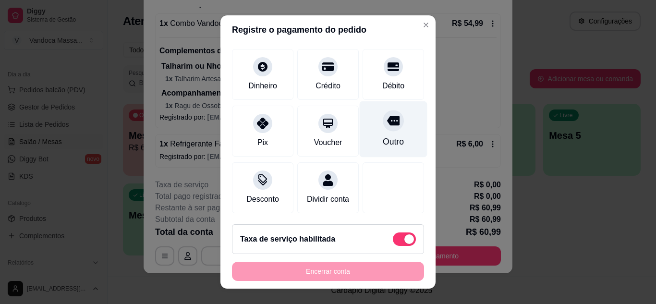
click at [383, 135] on div "Outro" at bounding box center [393, 141] width 21 height 12
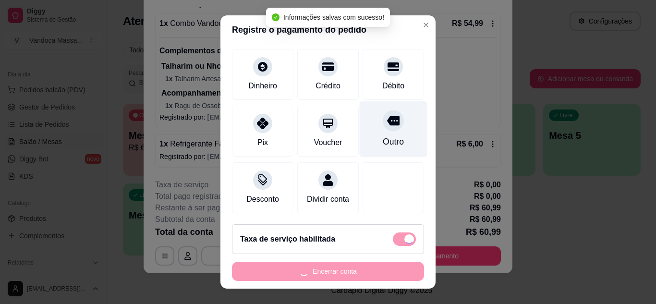
type input "R$ 0,00"
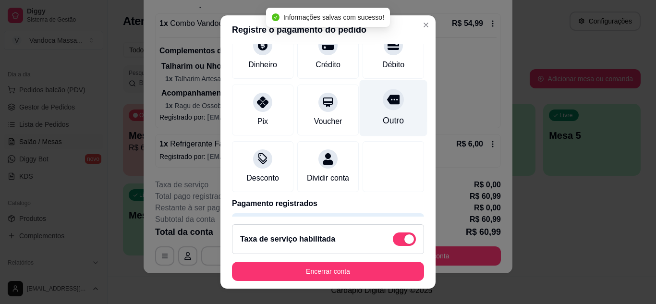
scroll to position [74, 0]
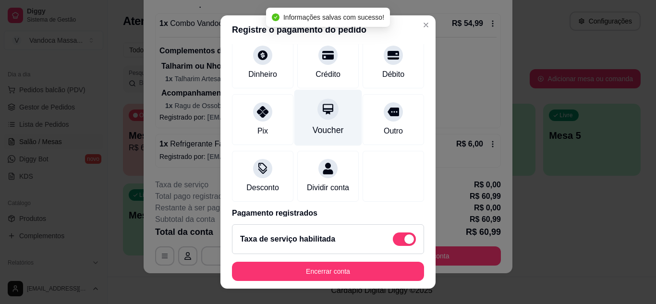
click at [330, 124] on div "Voucher" at bounding box center [327, 130] width 31 height 12
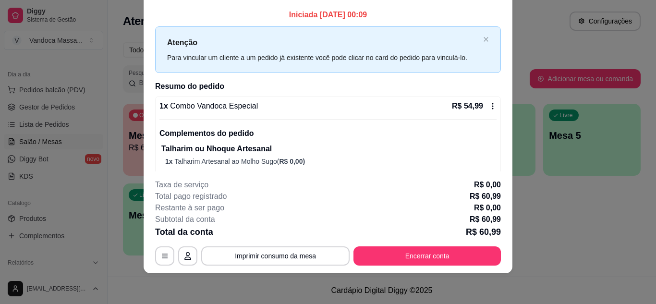
scroll to position [0, 0]
click at [482, 112] on div "R$ 54,99" at bounding box center [474, 108] width 45 height 12
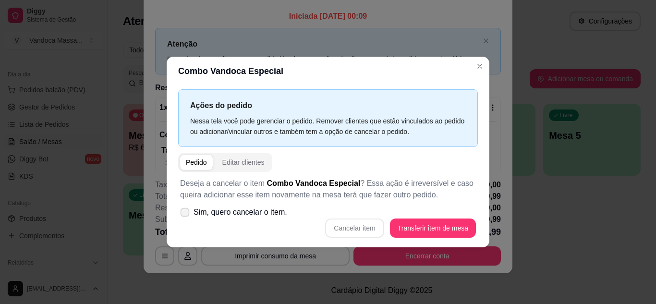
click at [210, 210] on span "Sim, quero cancelar o item." at bounding box center [240, 212] width 94 height 12
click at [186, 214] on input "Sim, quero cancelar o item." at bounding box center [183, 217] width 6 height 6
checkbox input "true"
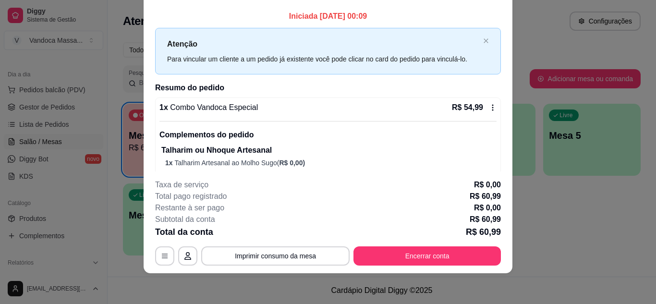
click at [492, 105] on icon at bounding box center [492, 108] width 1 height 6
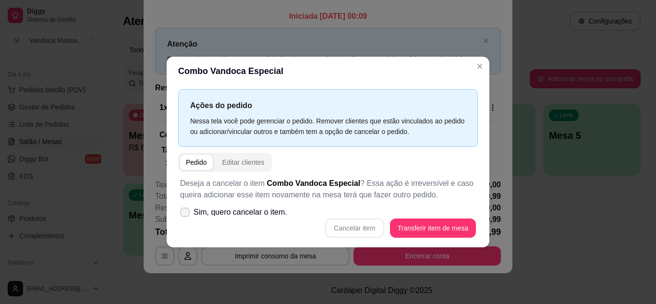
click at [218, 214] on span "Sim, quero cancelar o item." at bounding box center [240, 212] width 94 height 12
click at [186, 214] on input "Sim, quero cancelar o item." at bounding box center [183, 217] width 6 height 6
checkbox input "true"
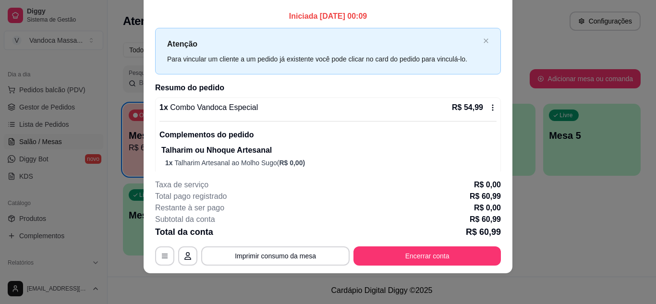
click at [492, 108] on icon at bounding box center [492, 108] width 1 height 6
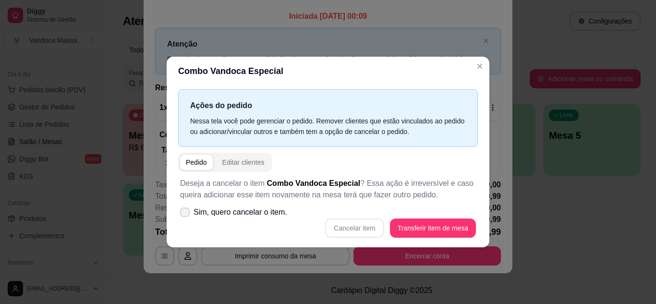
click at [192, 216] on label "Sim, quero cancelar o item." at bounding box center [233, 212] width 115 height 19
click at [186, 216] on input "Sim, quero cancelar o item." at bounding box center [183, 217] width 6 height 6
click at [198, 213] on span "Sim, quero cancelar o item." at bounding box center [240, 212] width 94 height 12
click at [186, 214] on input "Sim, quero cancelar o item." at bounding box center [183, 217] width 6 height 6
click at [199, 213] on span "Sim, quero cancelar o item." at bounding box center [240, 212] width 94 height 12
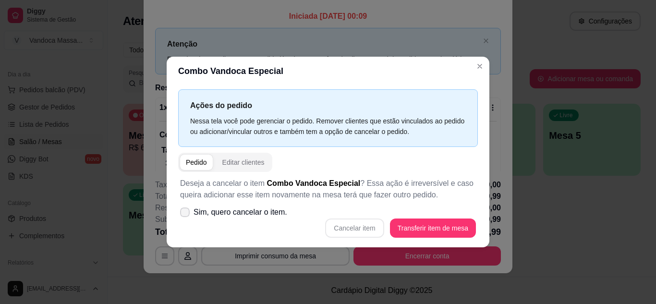
click at [186, 214] on input "Sim, quero cancelar o item." at bounding box center [183, 217] width 6 height 6
checkbox input "true"
click at [340, 222] on button "Cancelar item" at bounding box center [354, 227] width 57 height 19
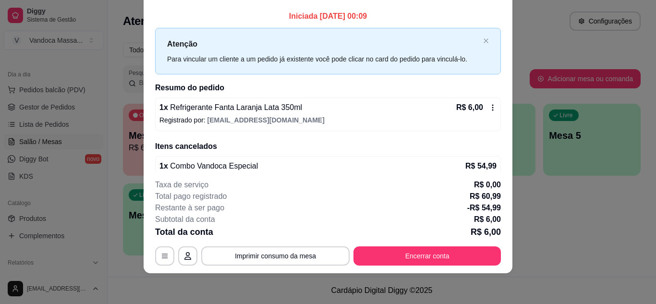
click at [489, 109] on icon at bounding box center [493, 108] width 8 height 8
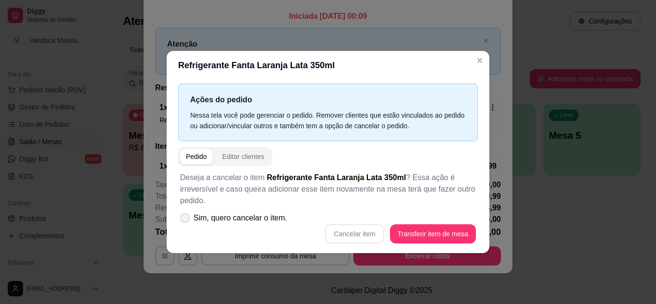
click at [197, 221] on span "Sim, quero cancelar o item." at bounding box center [240, 218] width 94 height 12
click at [186, 221] on input "Sim, quero cancelar o item." at bounding box center [183, 222] width 6 height 6
checkbox input "true"
click at [337, 236] on button "Cancelar item" at bounding box center [354, 233] width 59 height 19
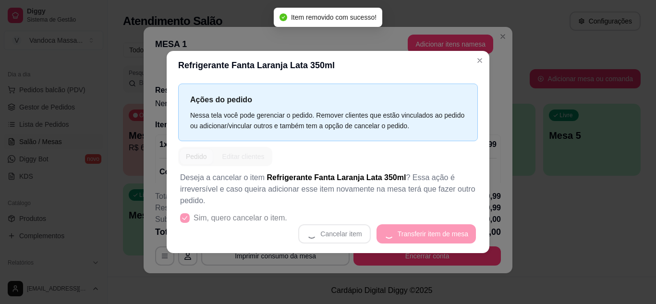
scroll to position [2, 0]
